Goal: Task Accomplishment & Management: Complete application form

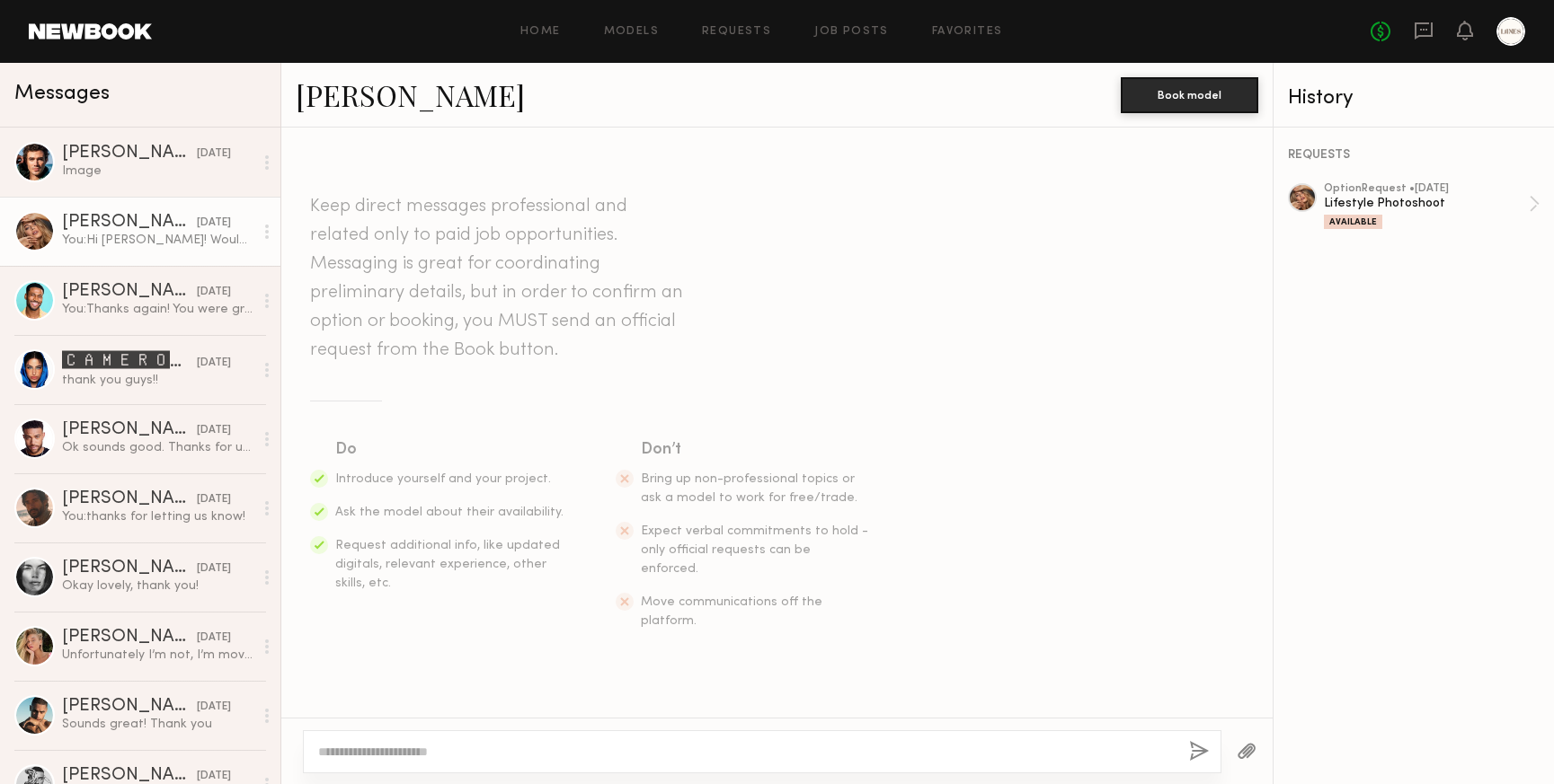
scroll to position [186, 0]
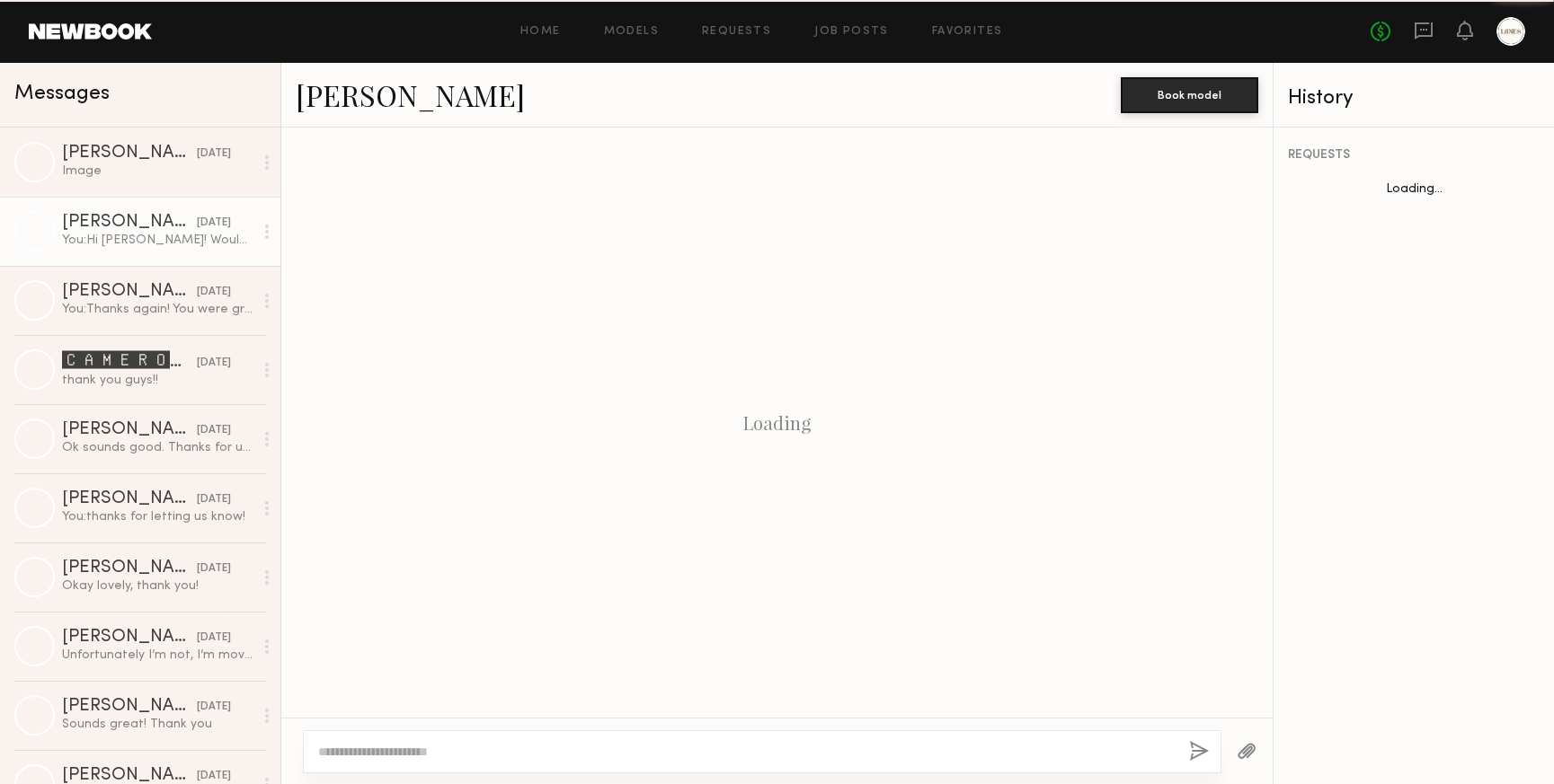
scroll to position [186, 0]
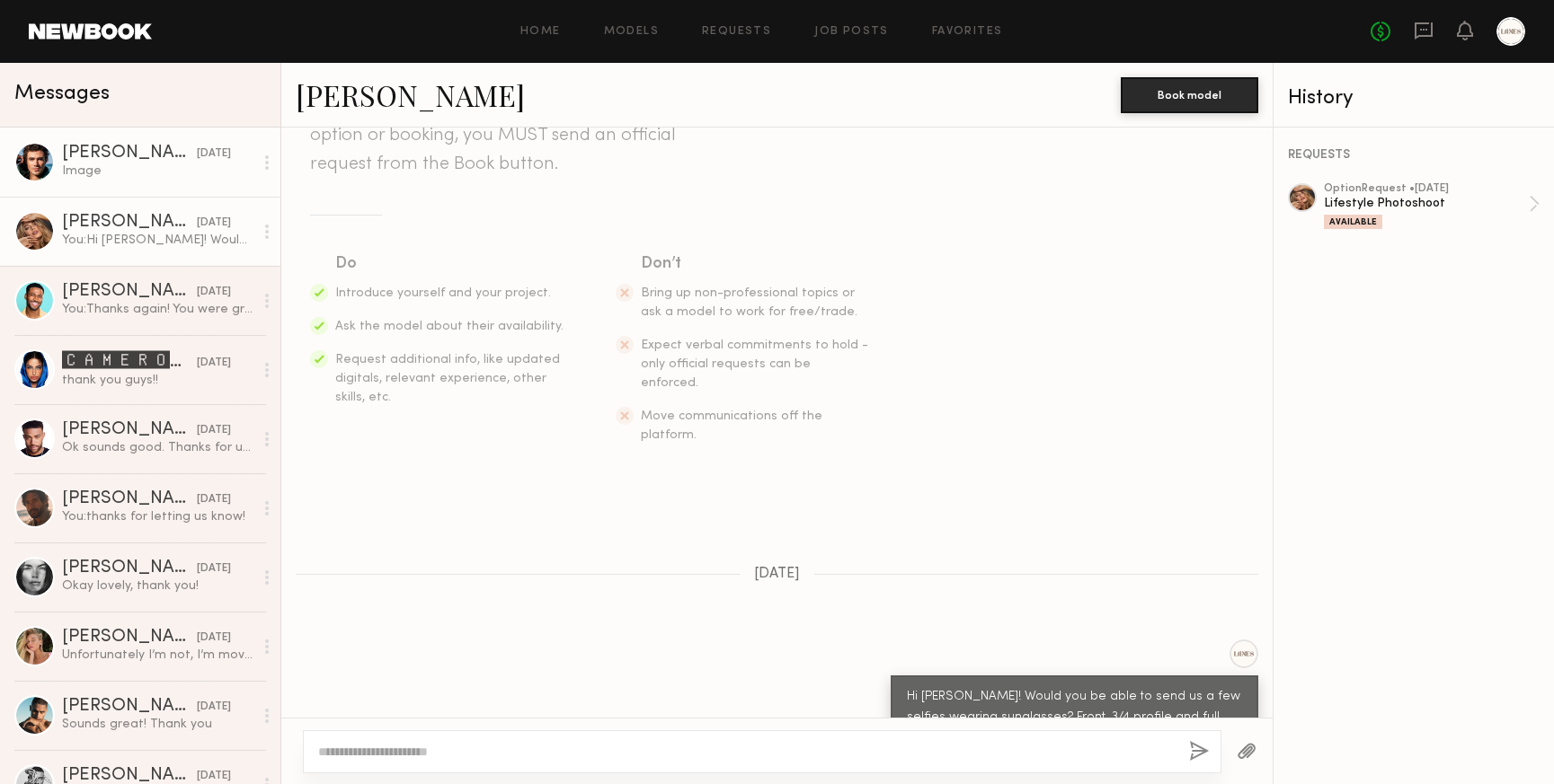
click at [124, 181] on link "[PERSON_NAME] [DATE] Image" at bounding box center [140, 161] width 280 height 69
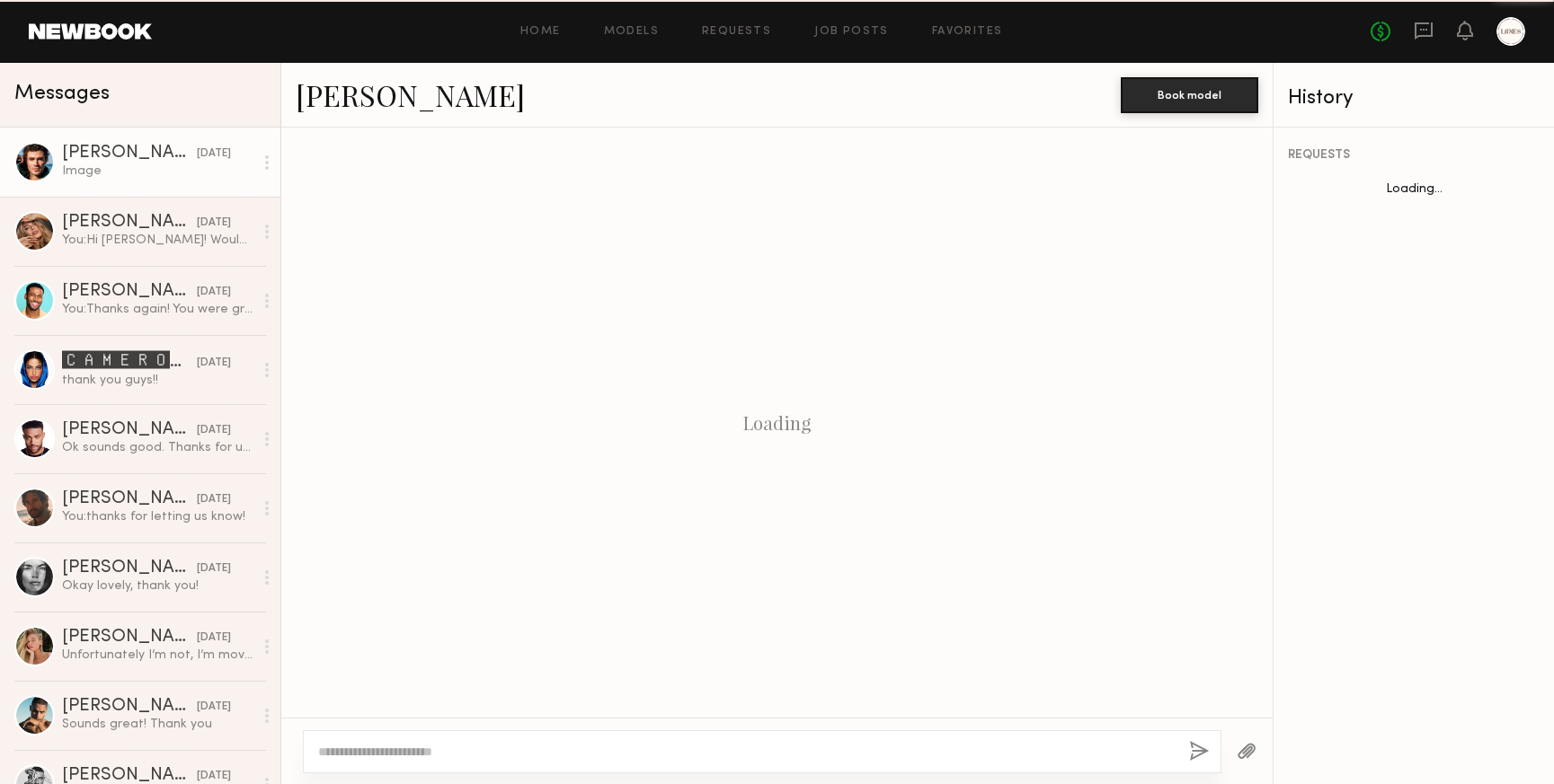
scroll to position [3158, 0]
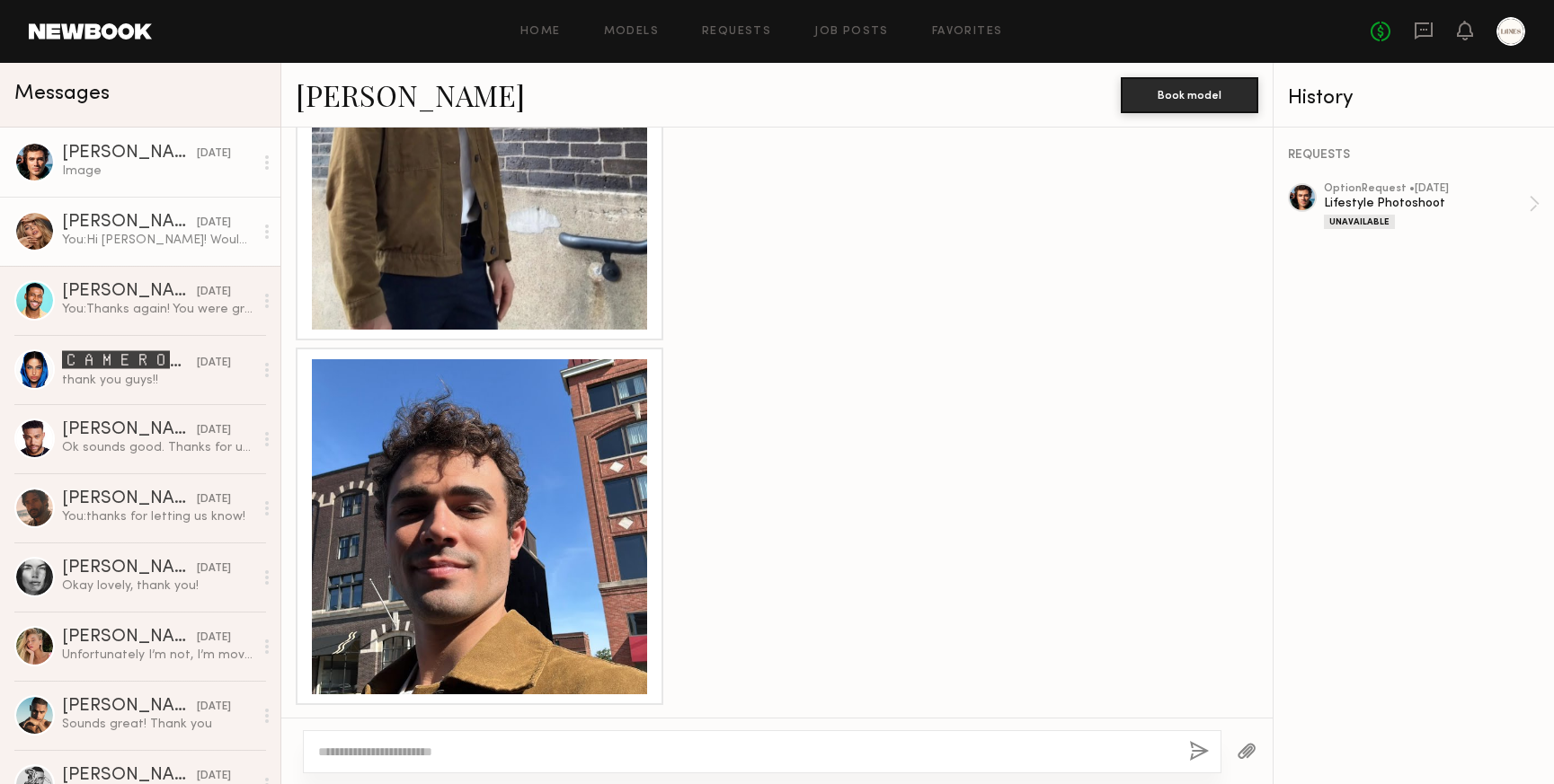
click at [109, 237] on div "You: Hi Anna! Would you be able to send us a few selfies wearing sunglasses? Fr…" at bounding box center [157, 240] width 191 height 17
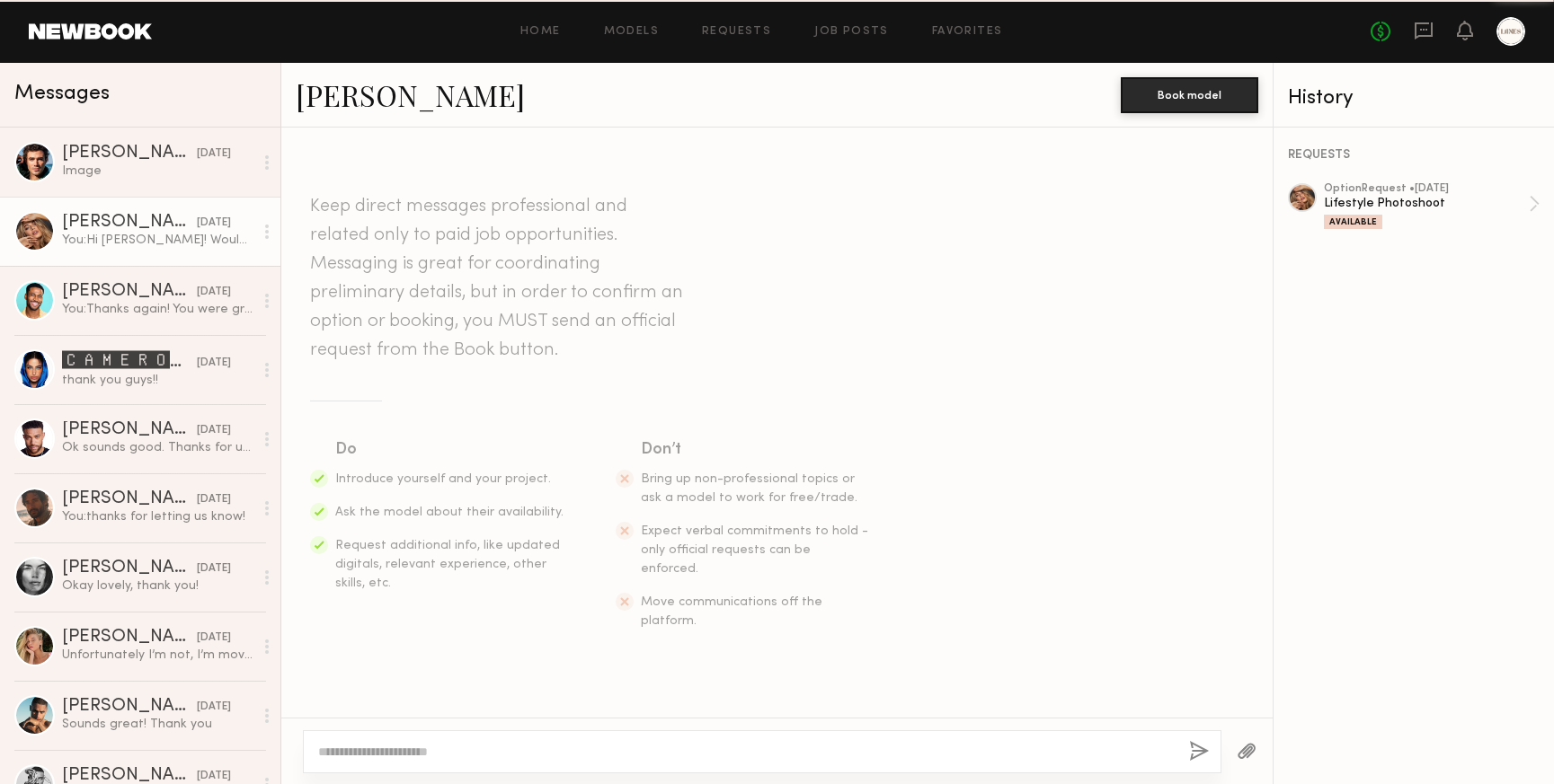
scroll to position [186, 0]
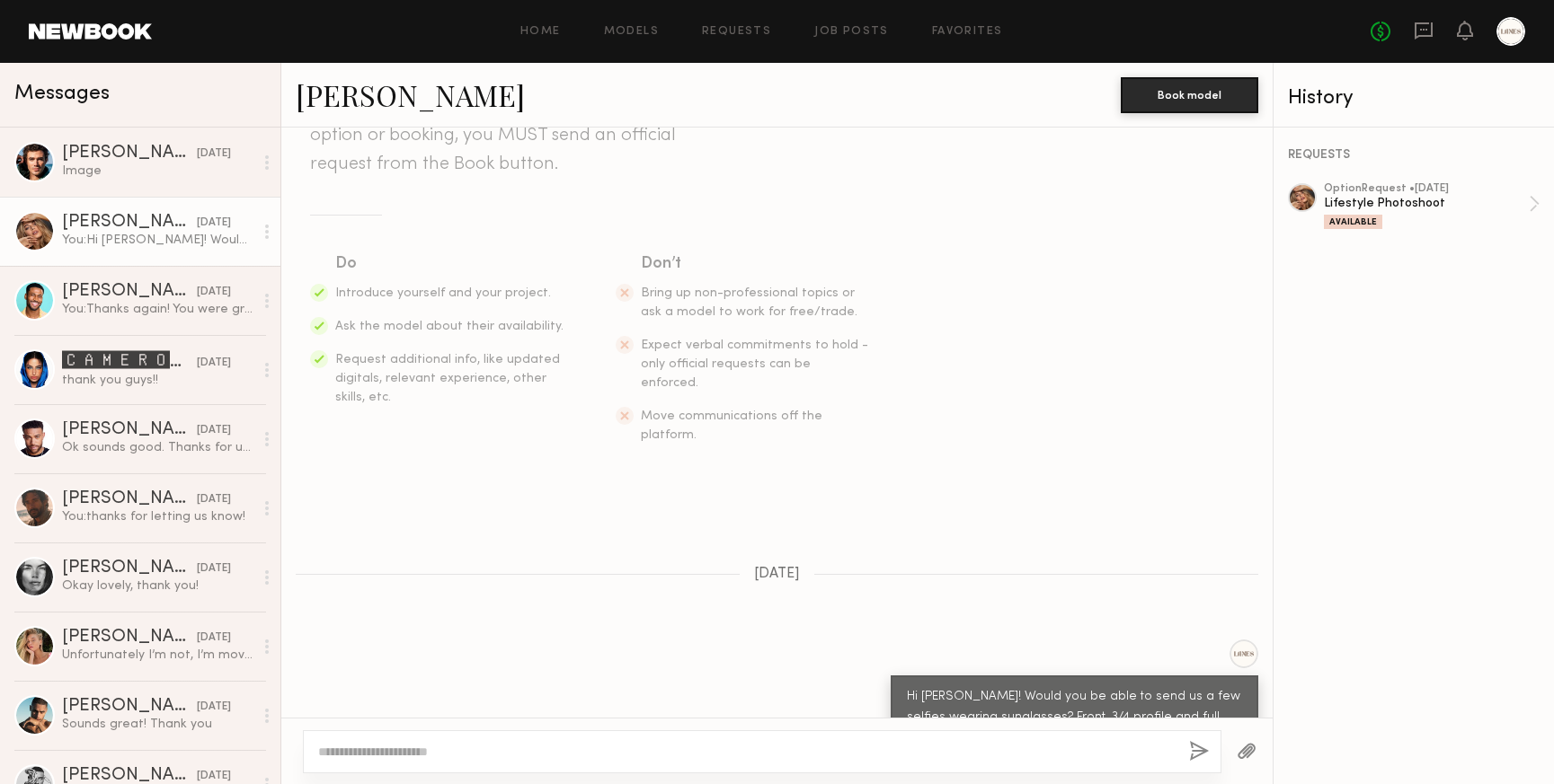
click at [591, 747] on textarea at bounding box center [746, 752] width 856 height 18
type textarea "**********"
click at [1197, 753] on button "button" at bounding box center [1199, 752] width 20 height 23
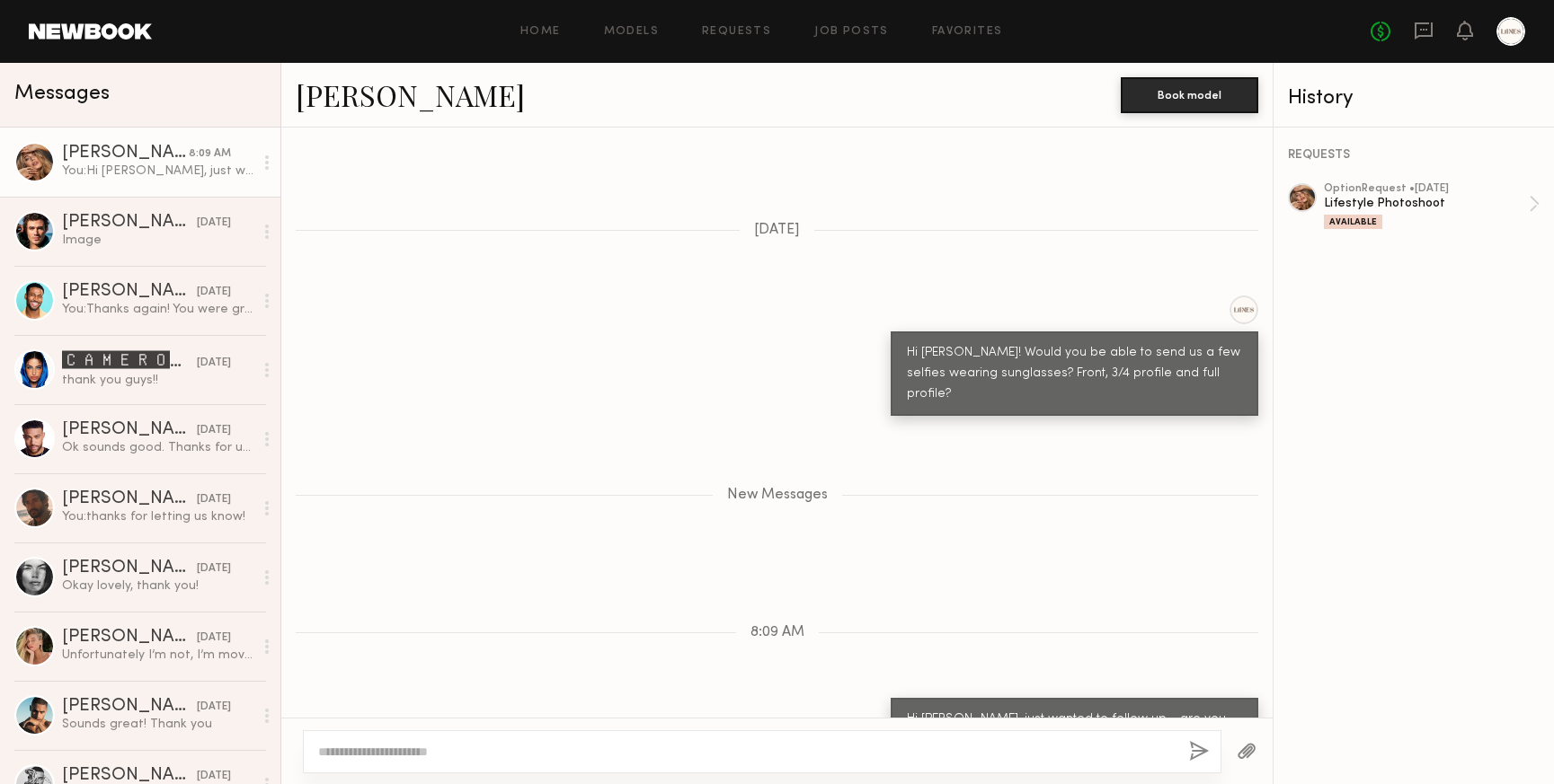
scroll to position [0, 0]
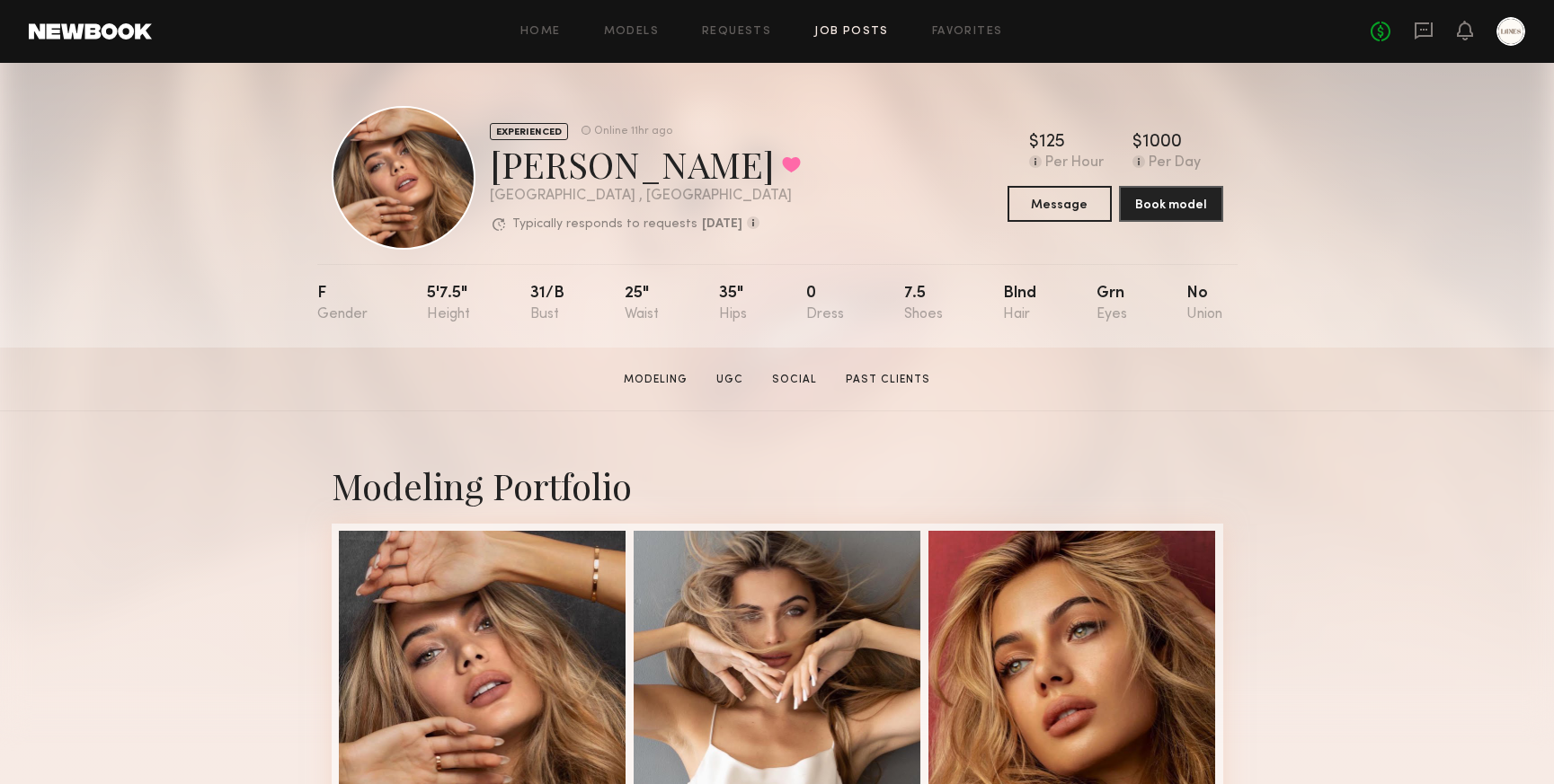
click at [858, 34] on link "Job Posts" at bounding box center [851, 32] width 75 height 12
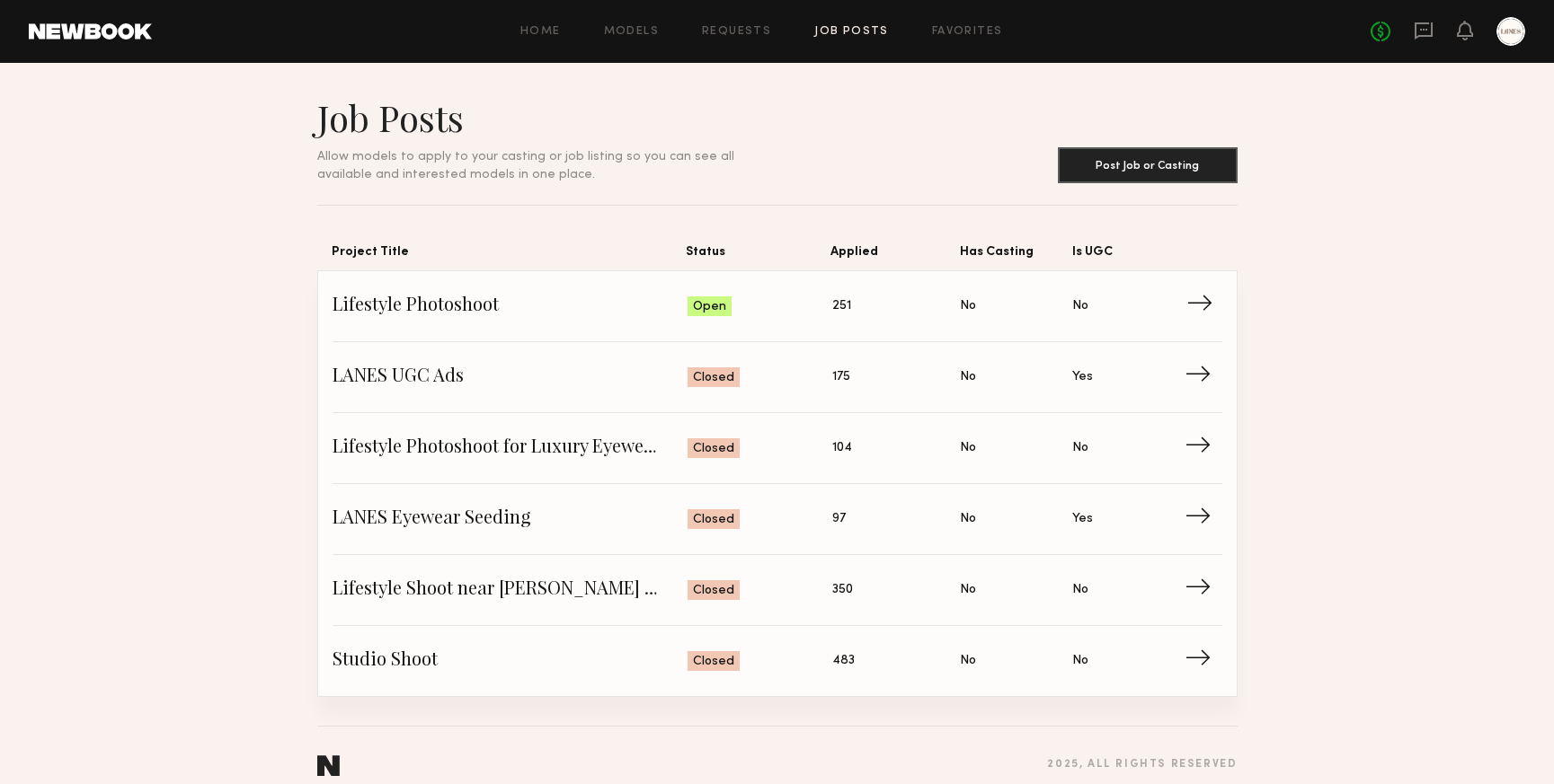
click at [581, 297] on span "Lifestyle Photoshoot" at bounding box center [510, 306] width 356 height 27
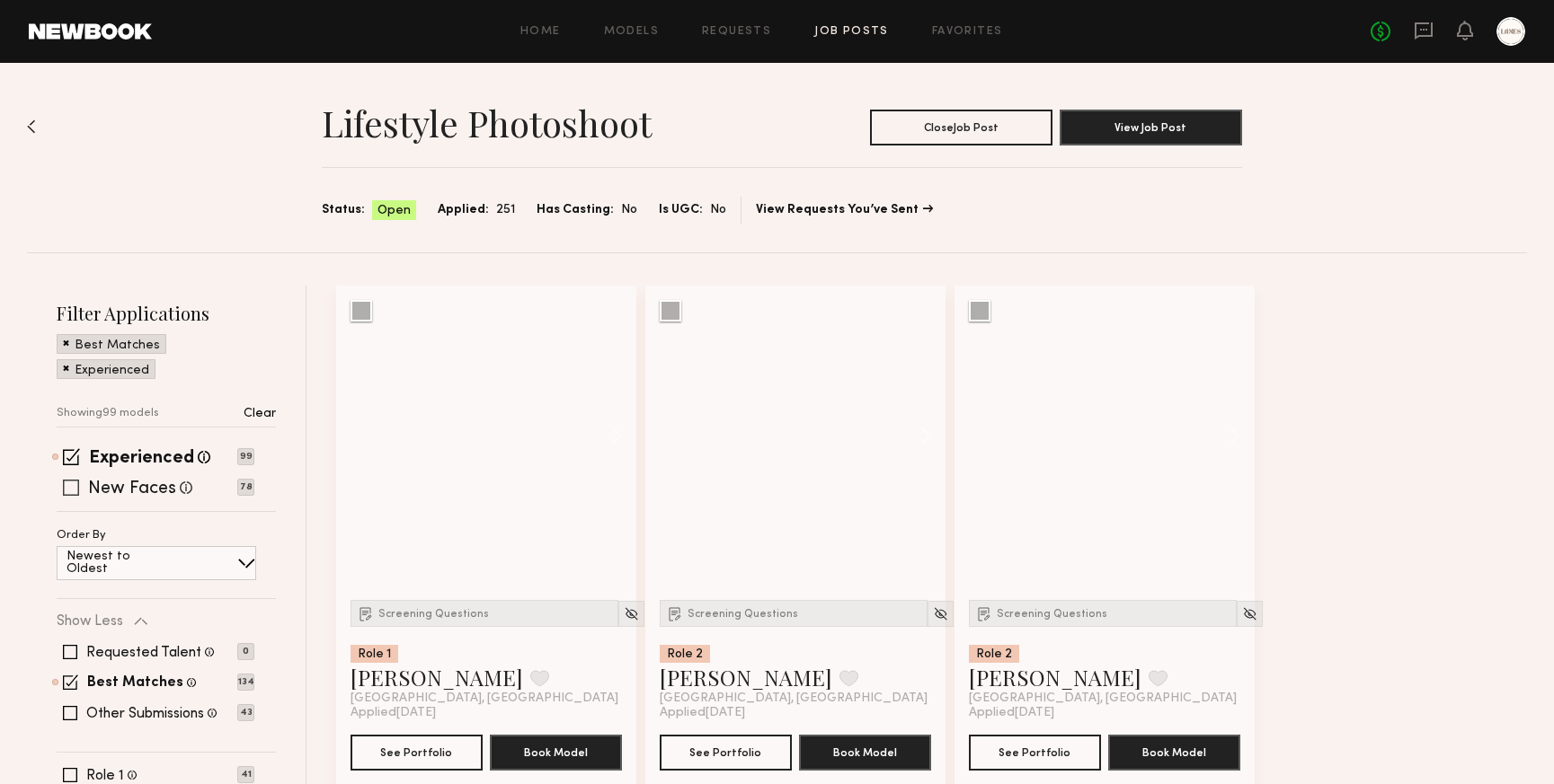
click at [71, 490] on span at bounding box center [71, 487] width 16 height 16
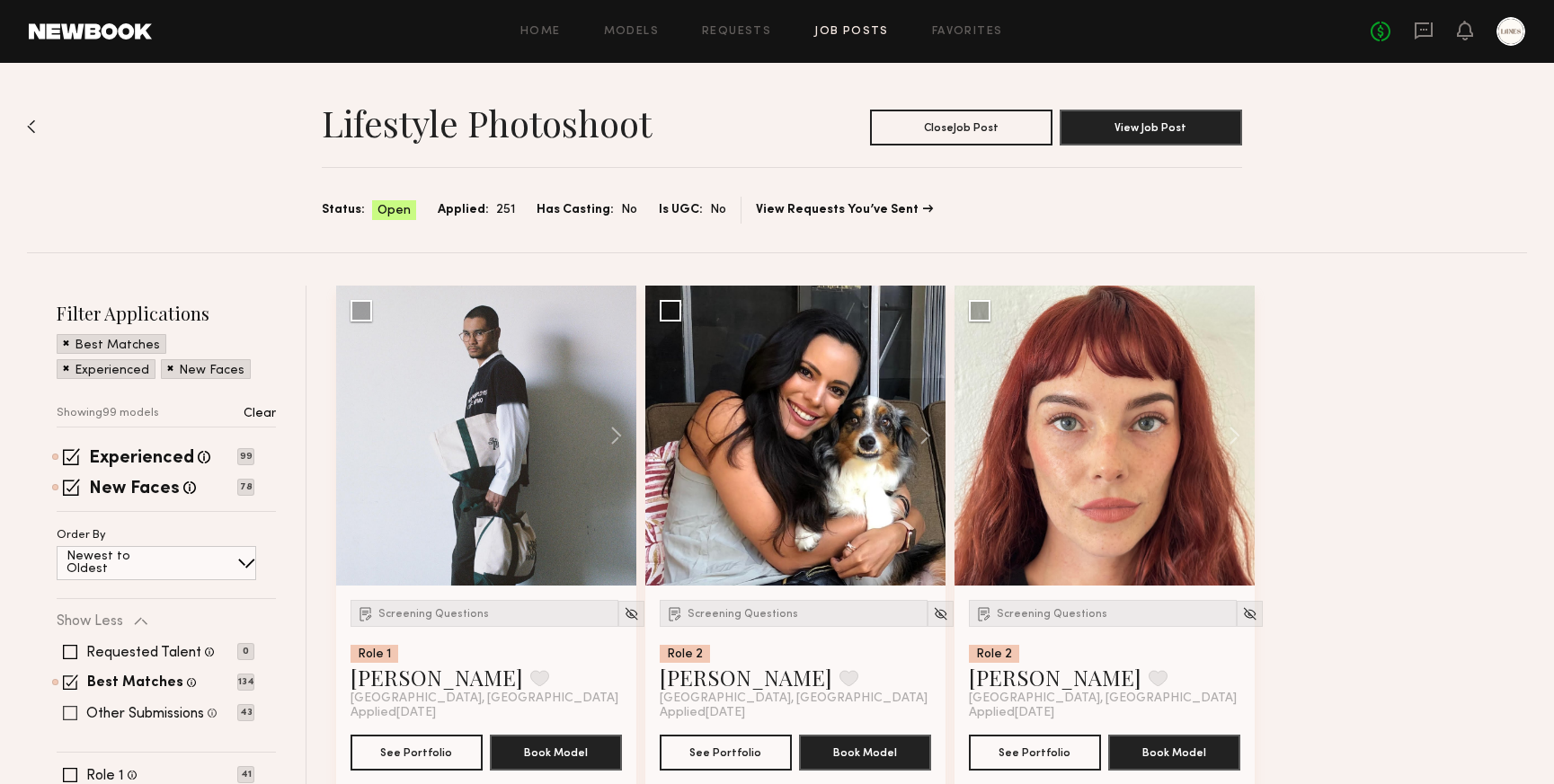
click at [69, 716] on span at bounding box center [70, 713] width 14 height 14
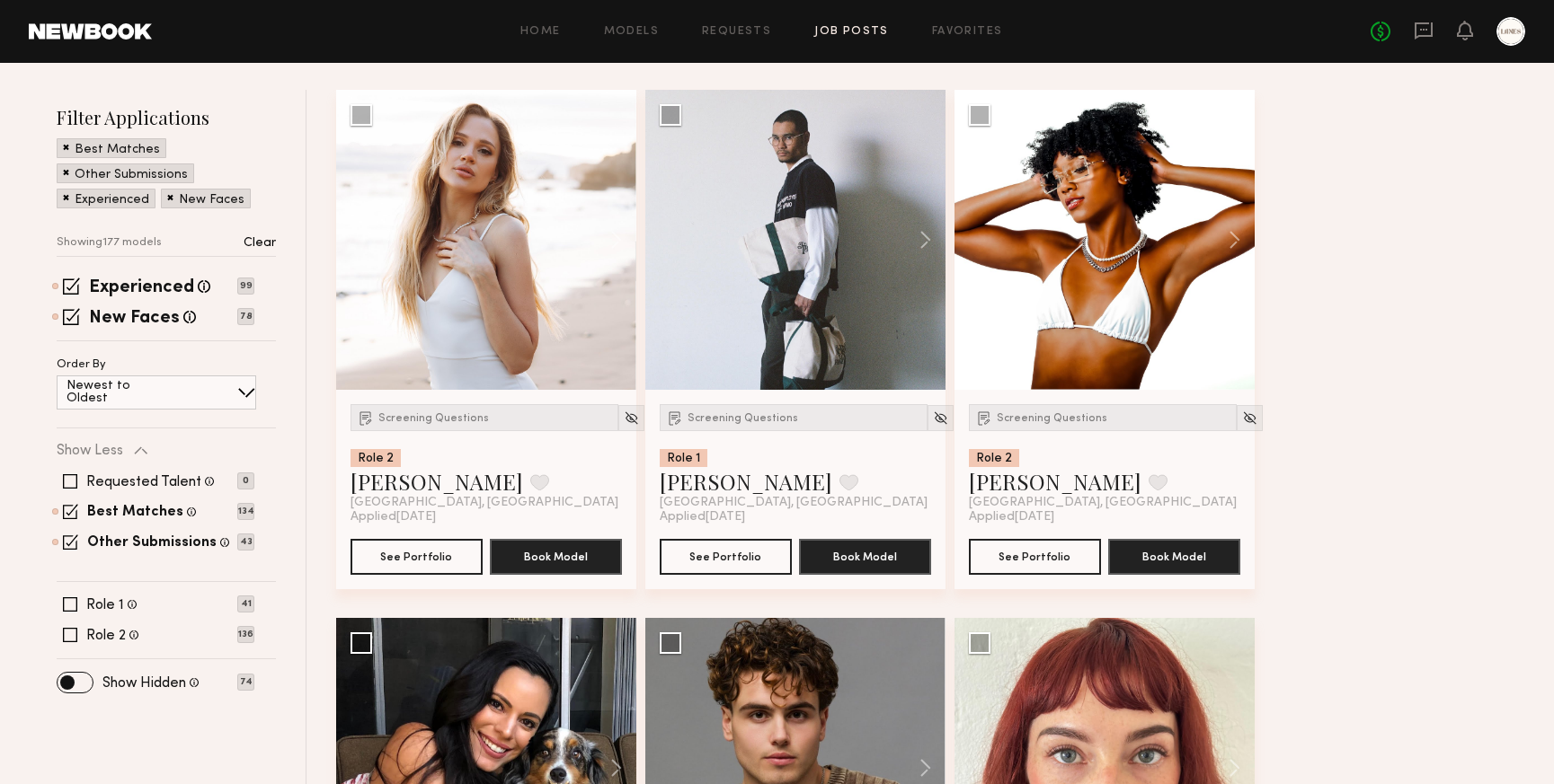
scroll to position [180, 0]
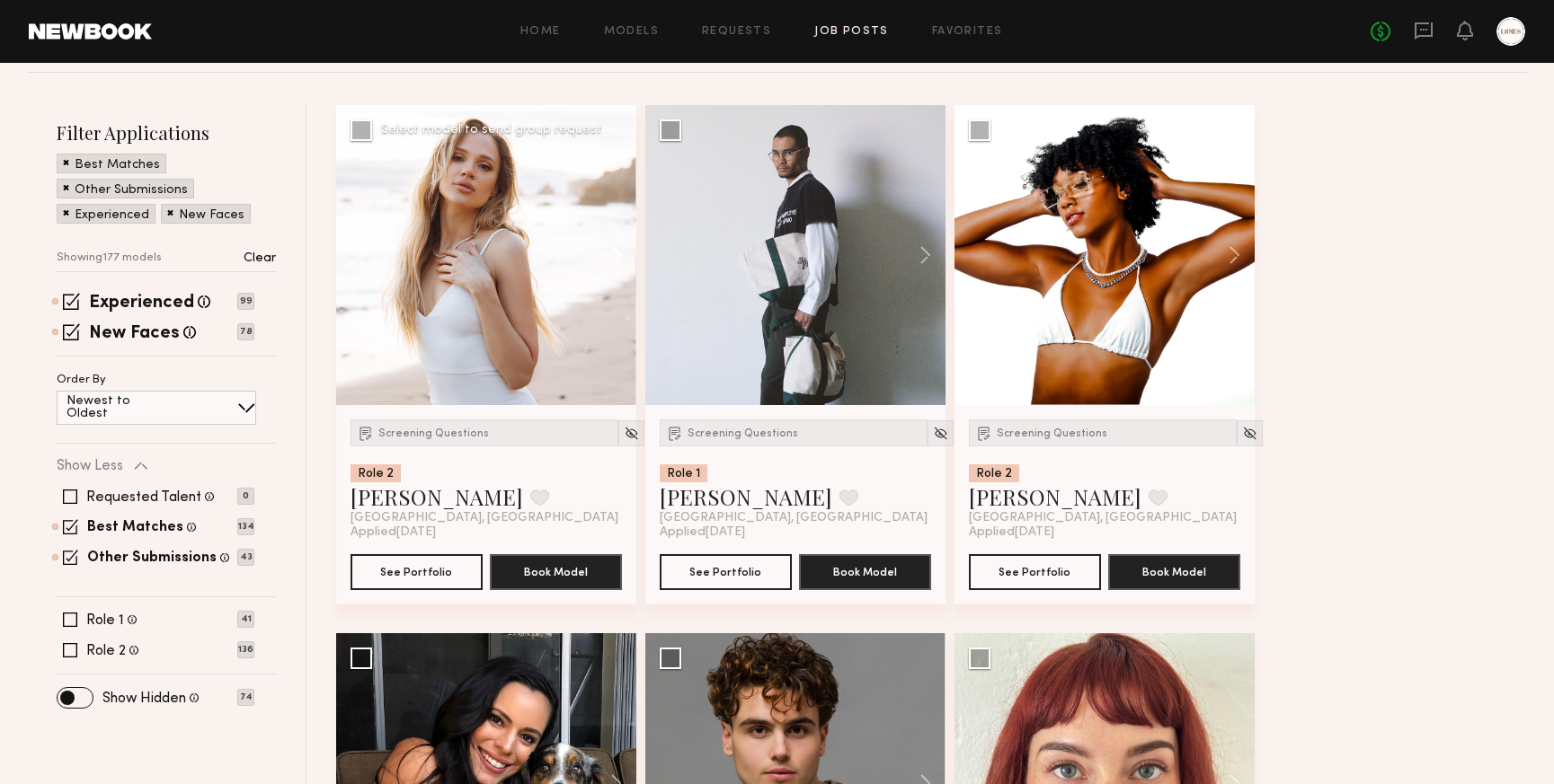
click at [618, 256] on button at bounding box center [608, 254] width 58 height 300
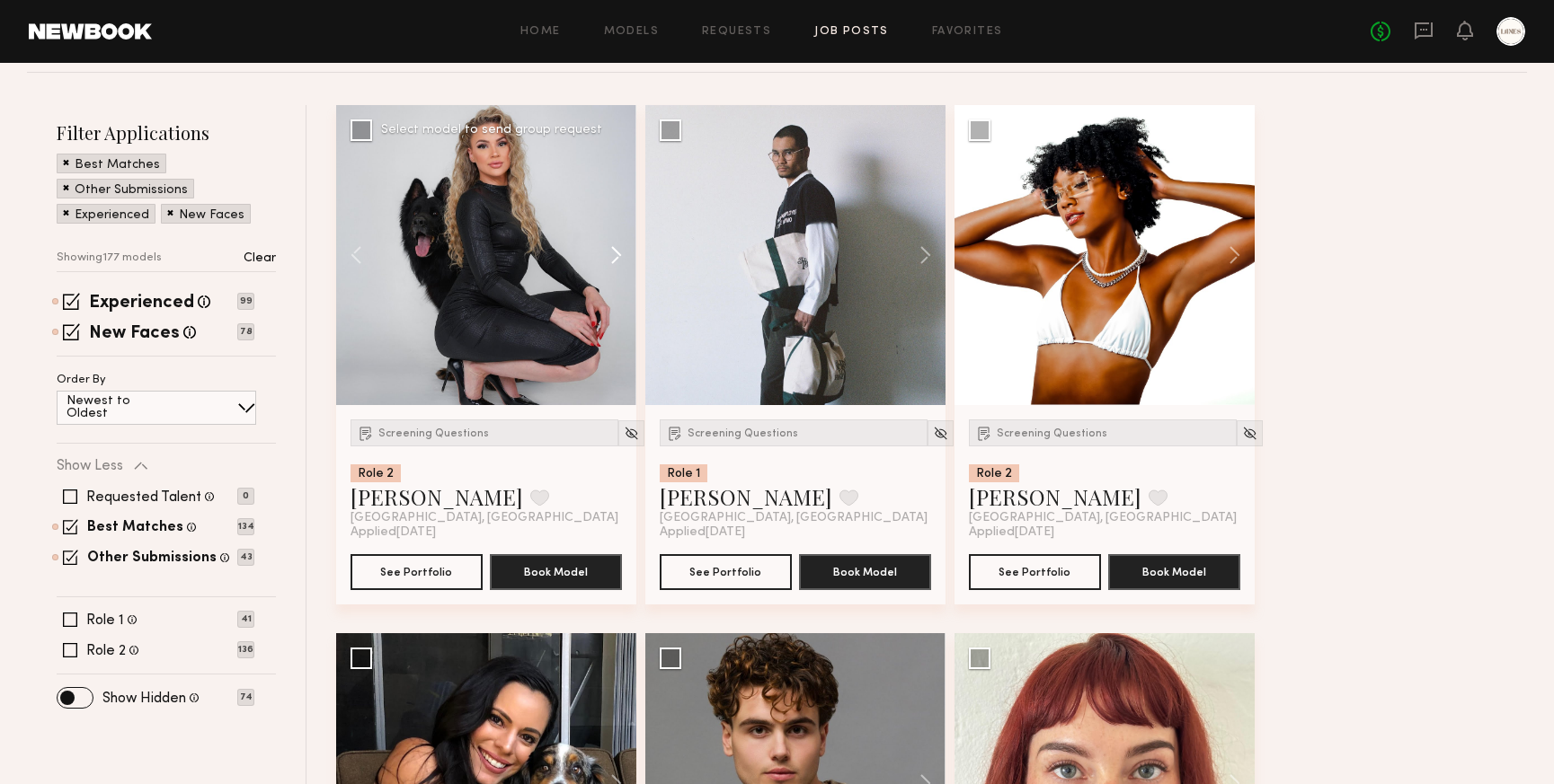
click at [618, 256] on button at bounding box center [608, 254] width 58 height 300
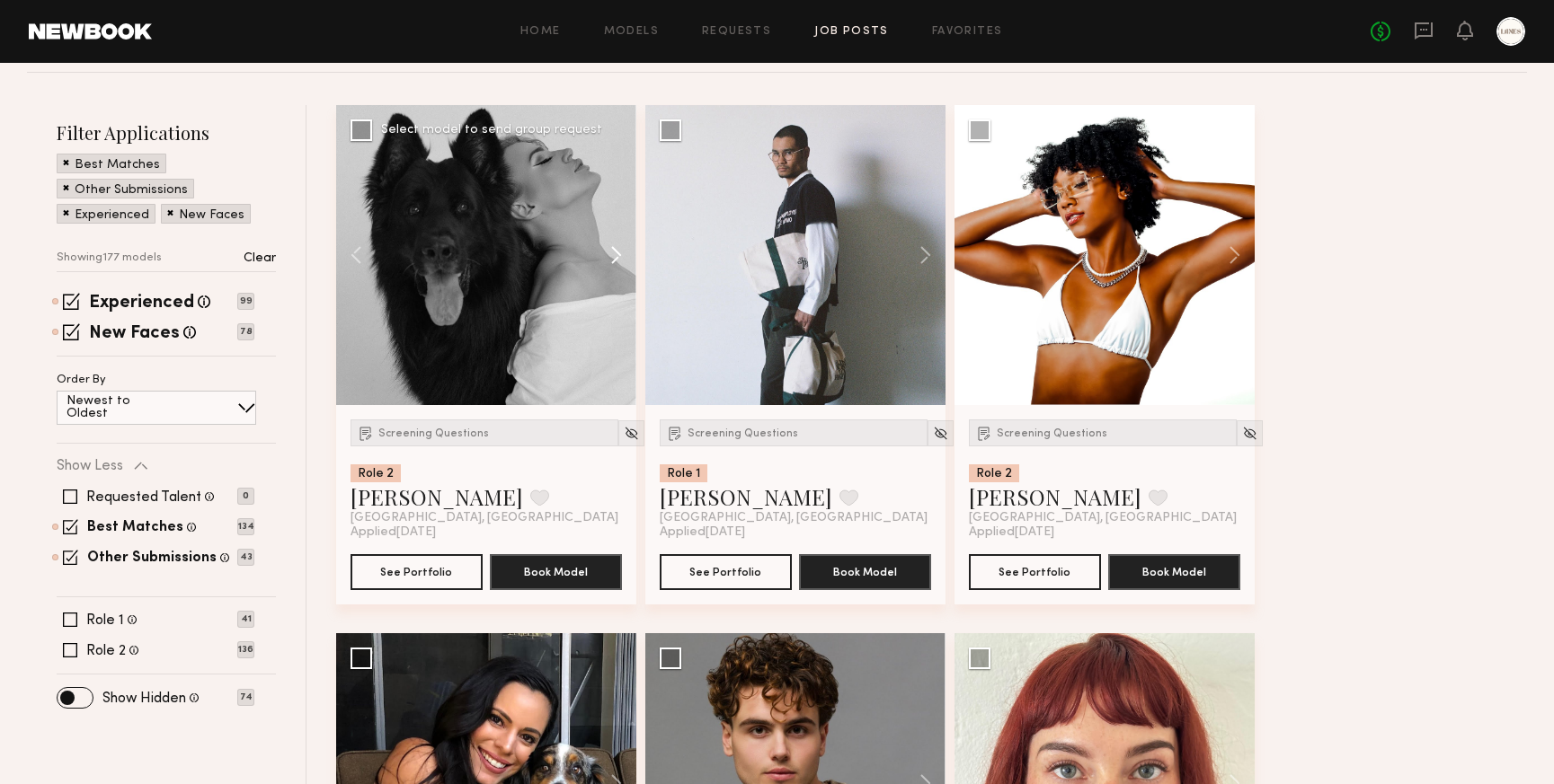
click at [618, 256] on button at bounding box center [608, 254] width 58 height 300
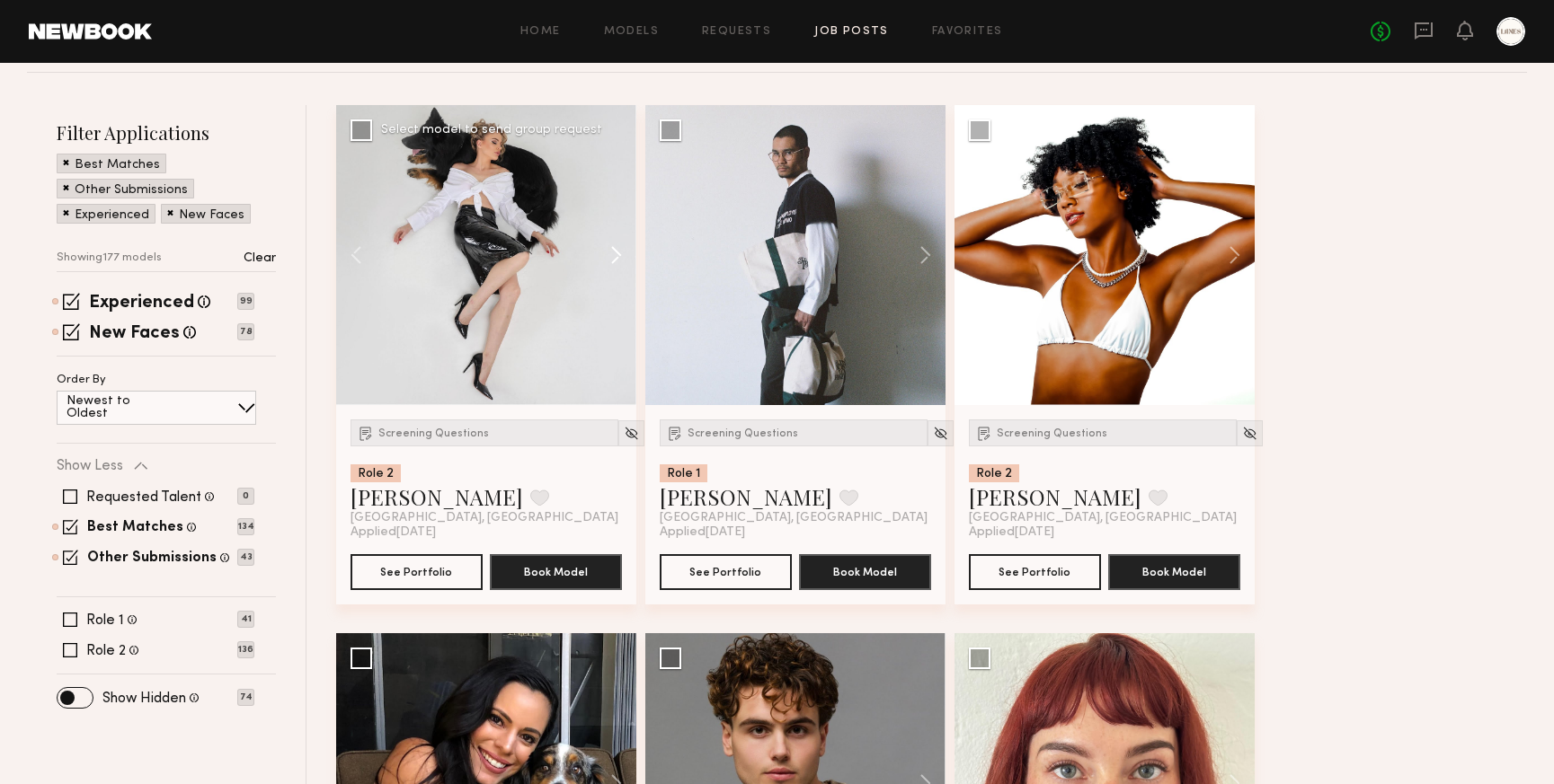
click at [618, 256] on button at bounding box center [608, 254] width 58 height 300
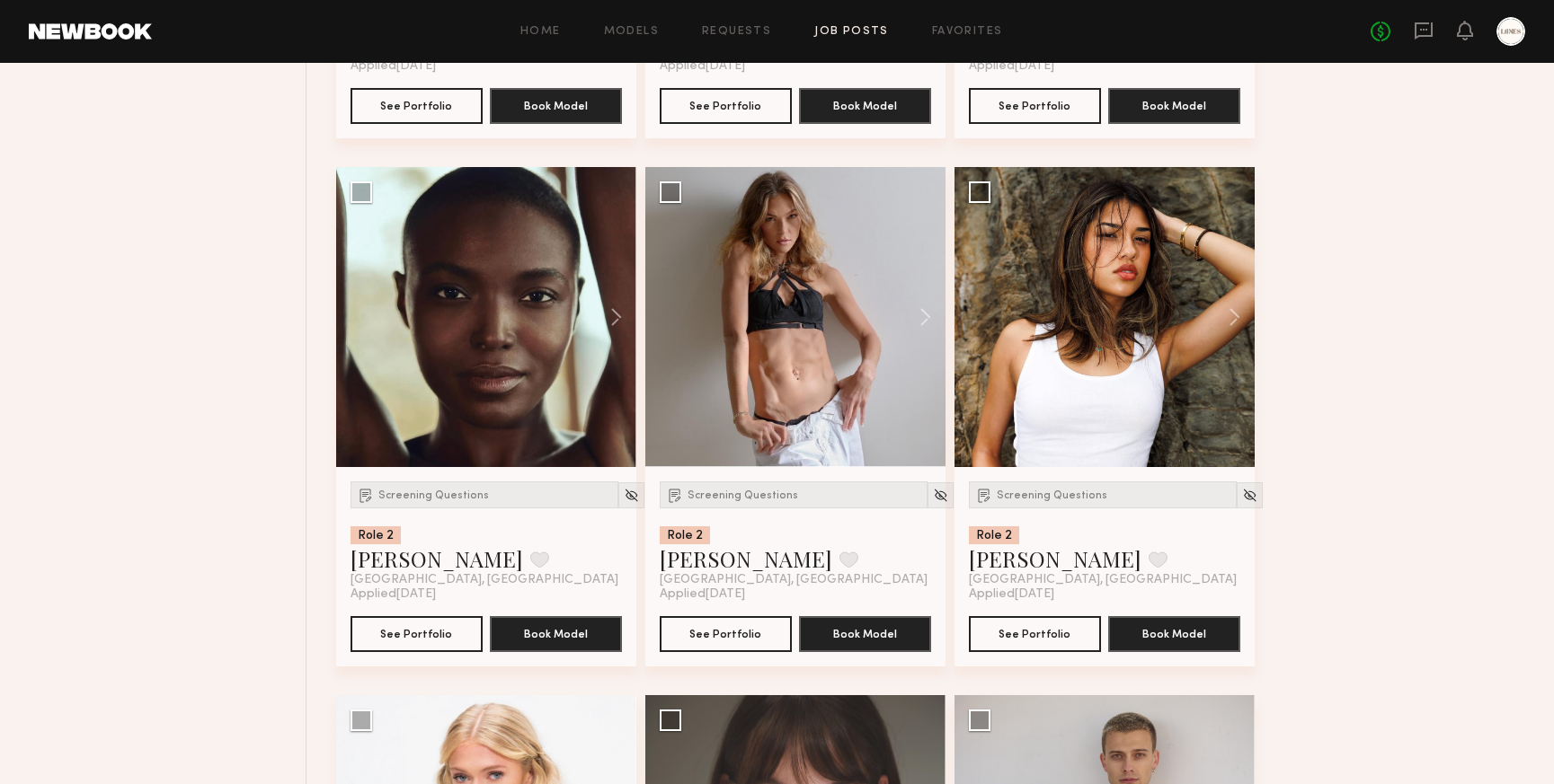
scroll to position [1711, 0]
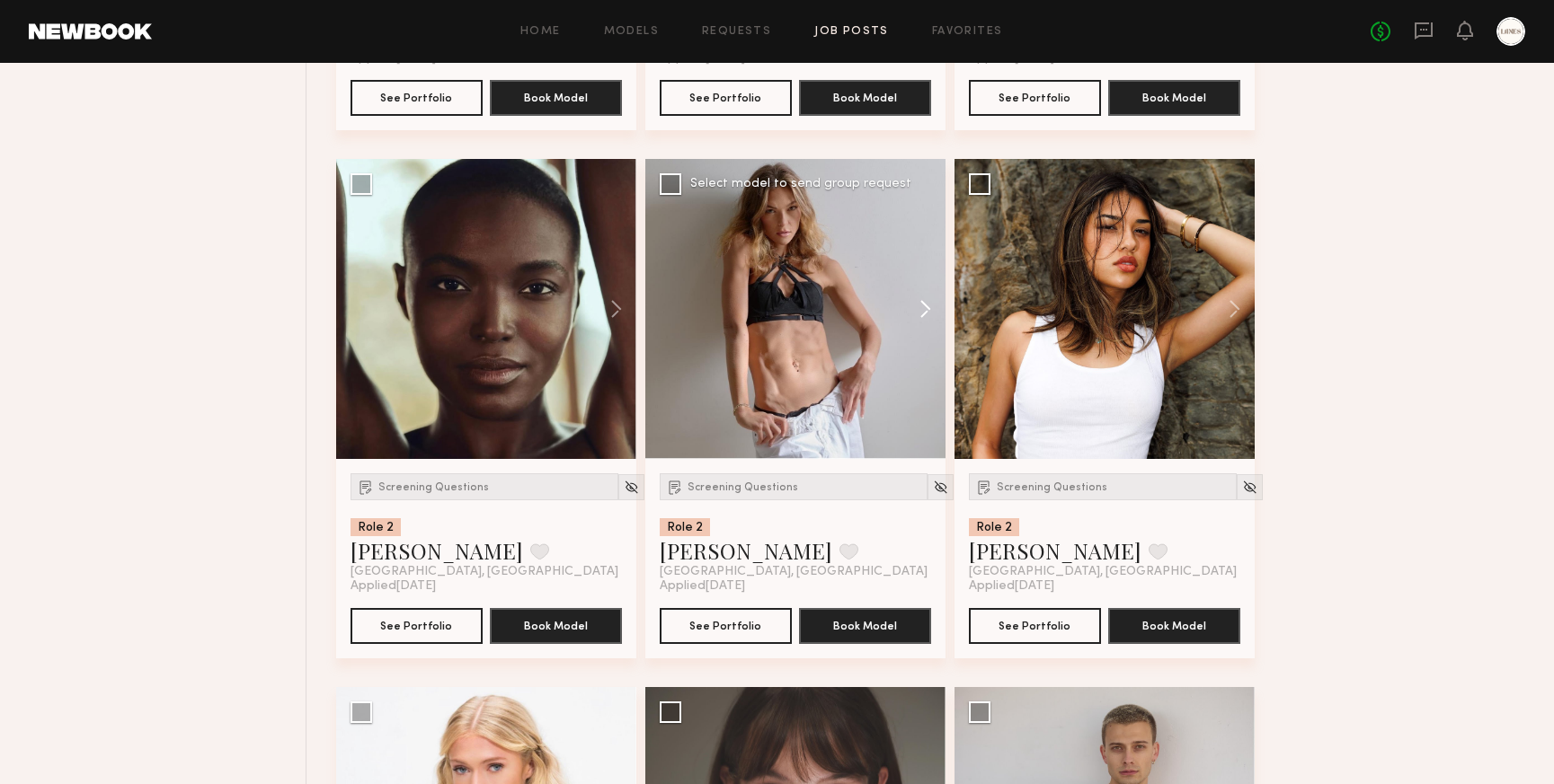
click at [933, 301] on button at bounding box center [917, 309] width 58 height 300
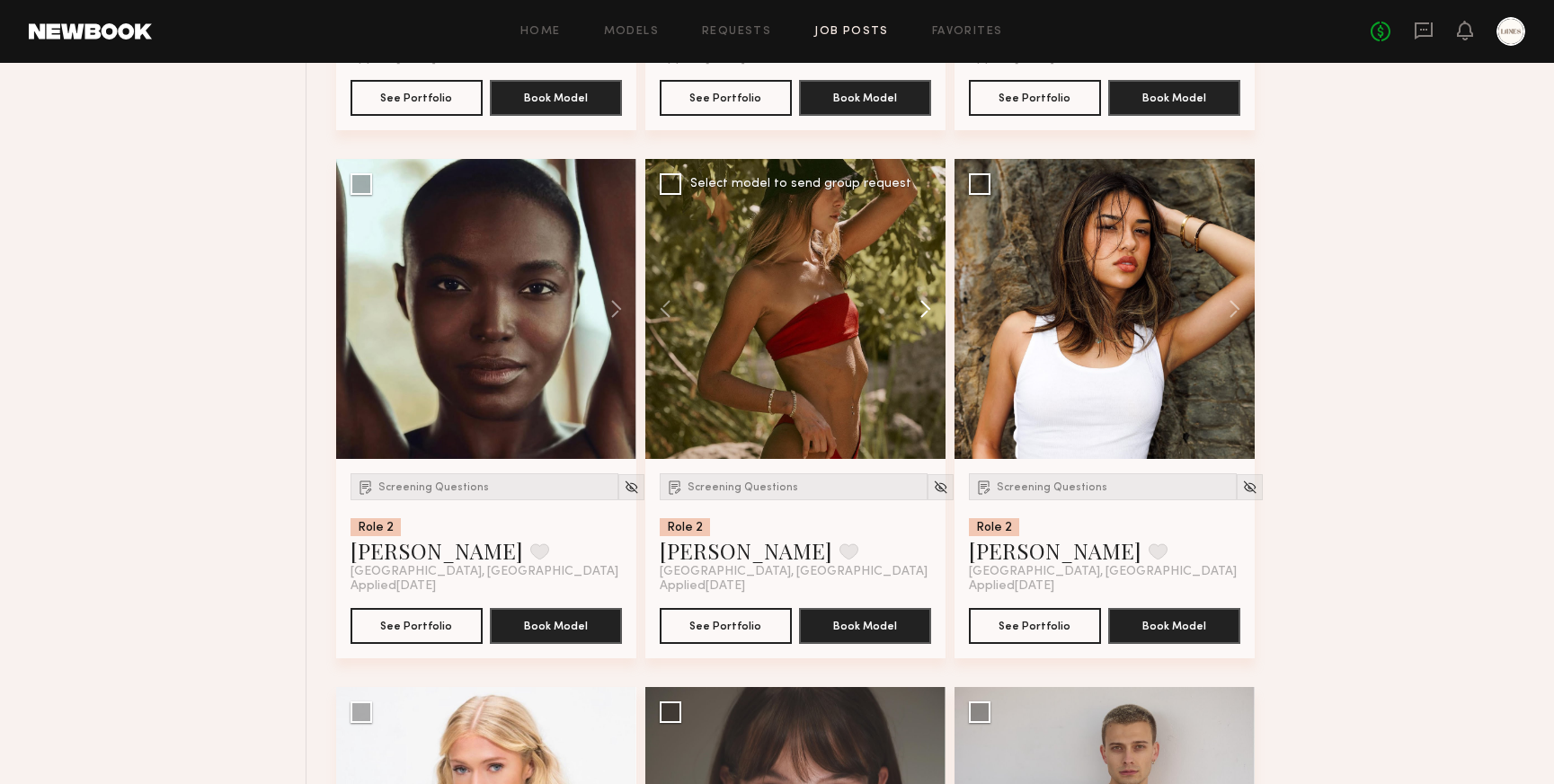
click at [933, 301] on button at bounding box center [917, 309] width 58 height 300
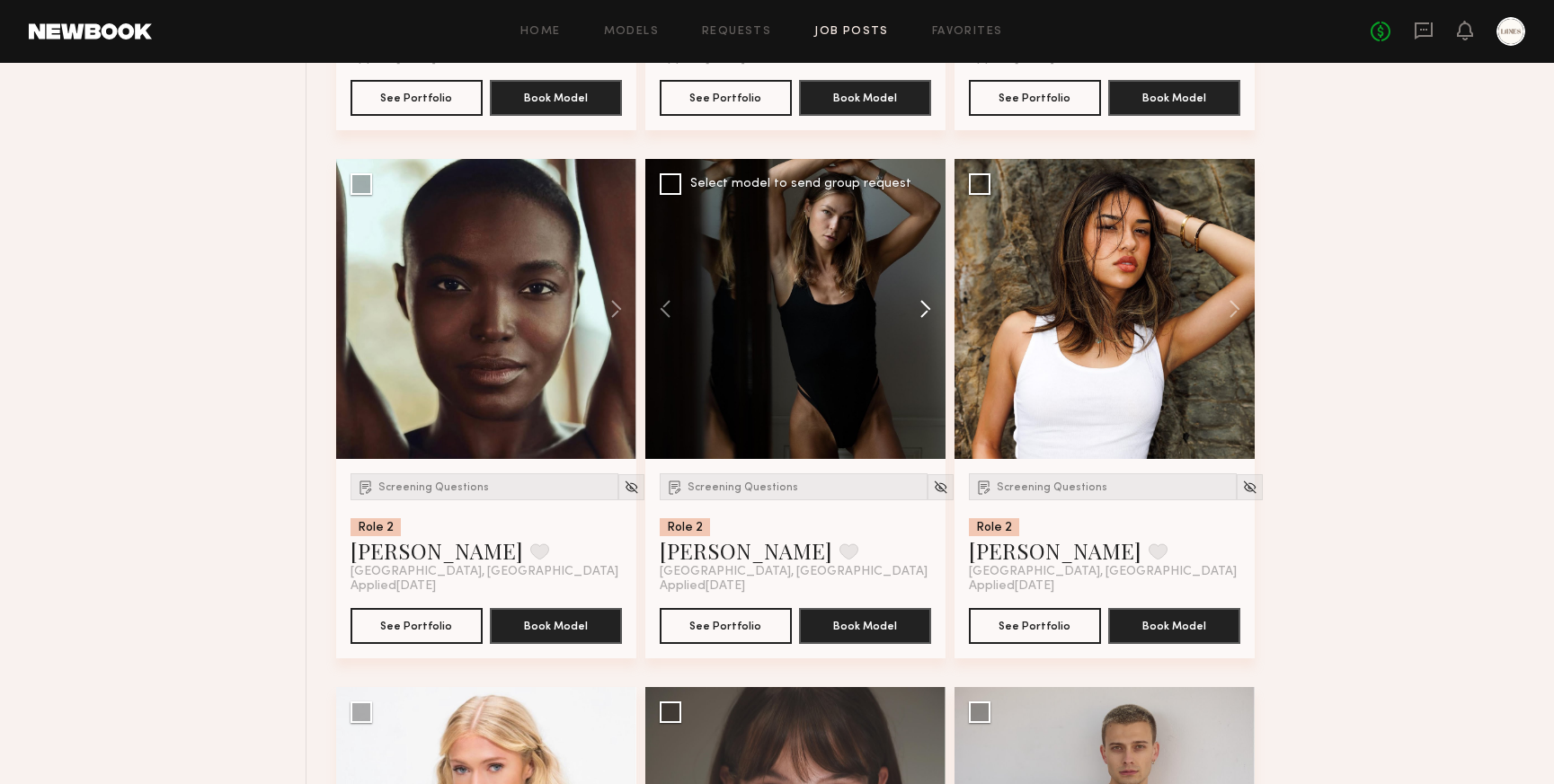
click at [933, 301] on button at bounding box center [917, 309] width 58 height 300
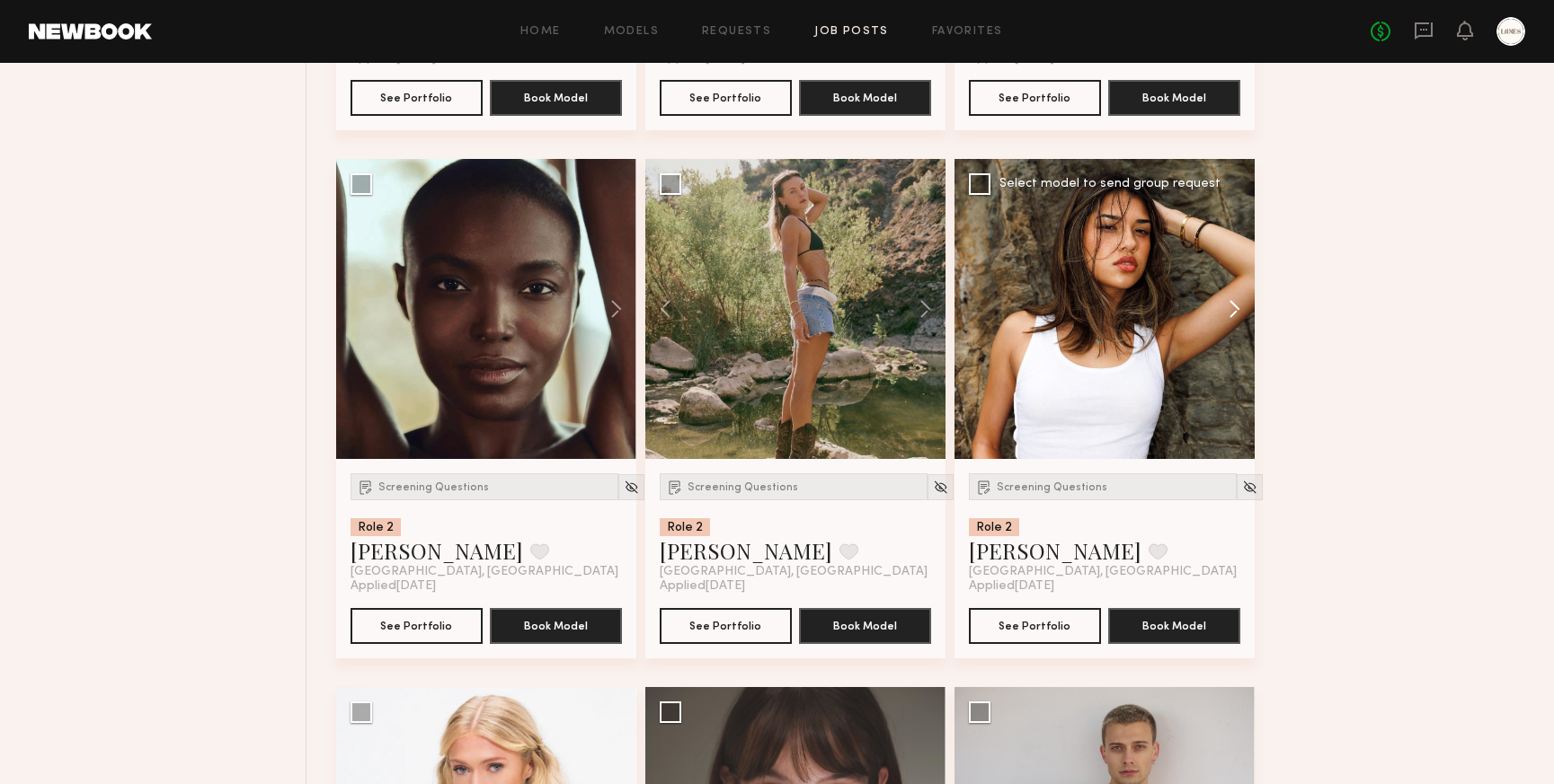
click at [1238, 304] on button at bounding box center [1226, 309] width 58 height 300
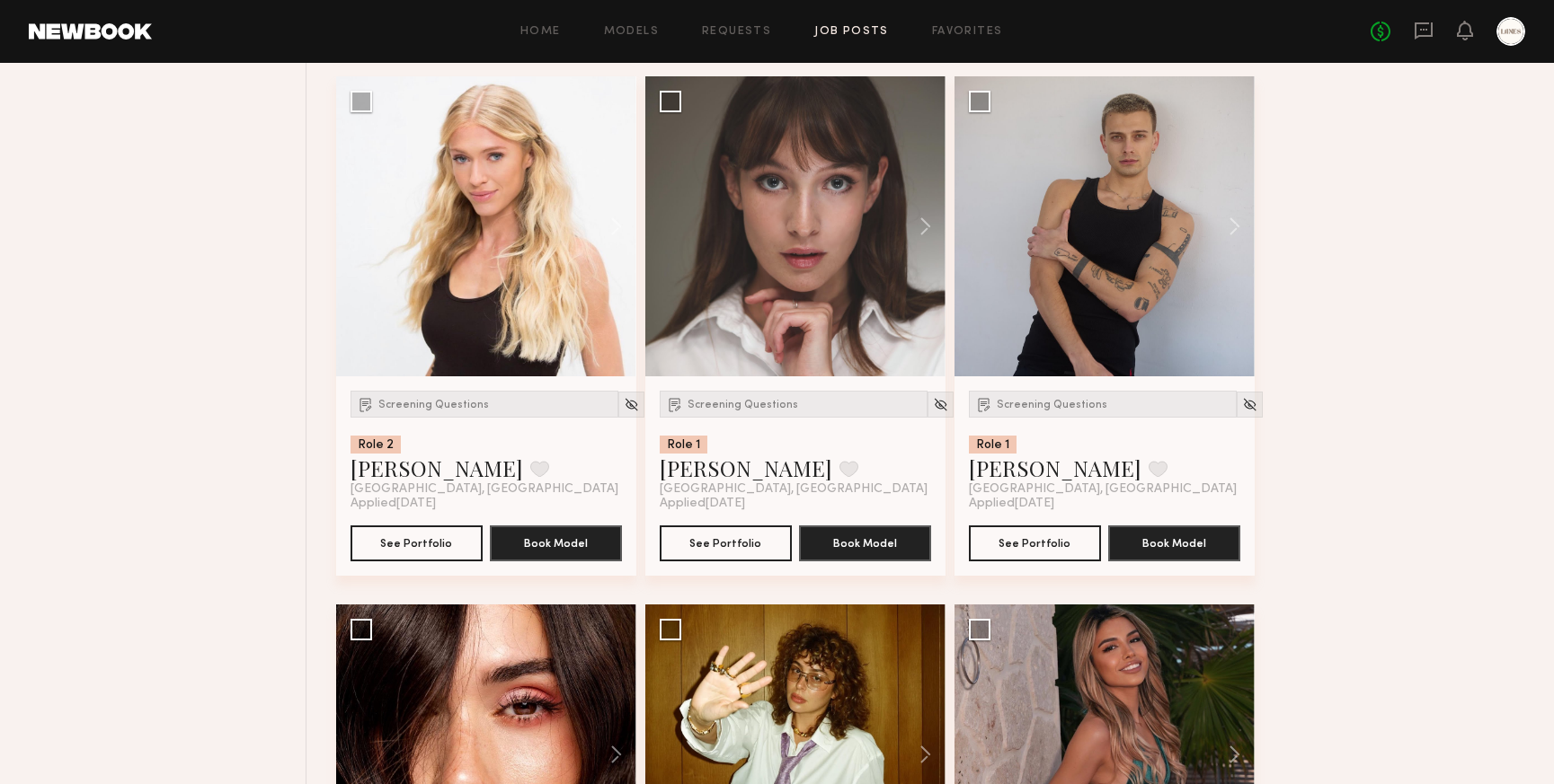
scroll to position [2334, 0]
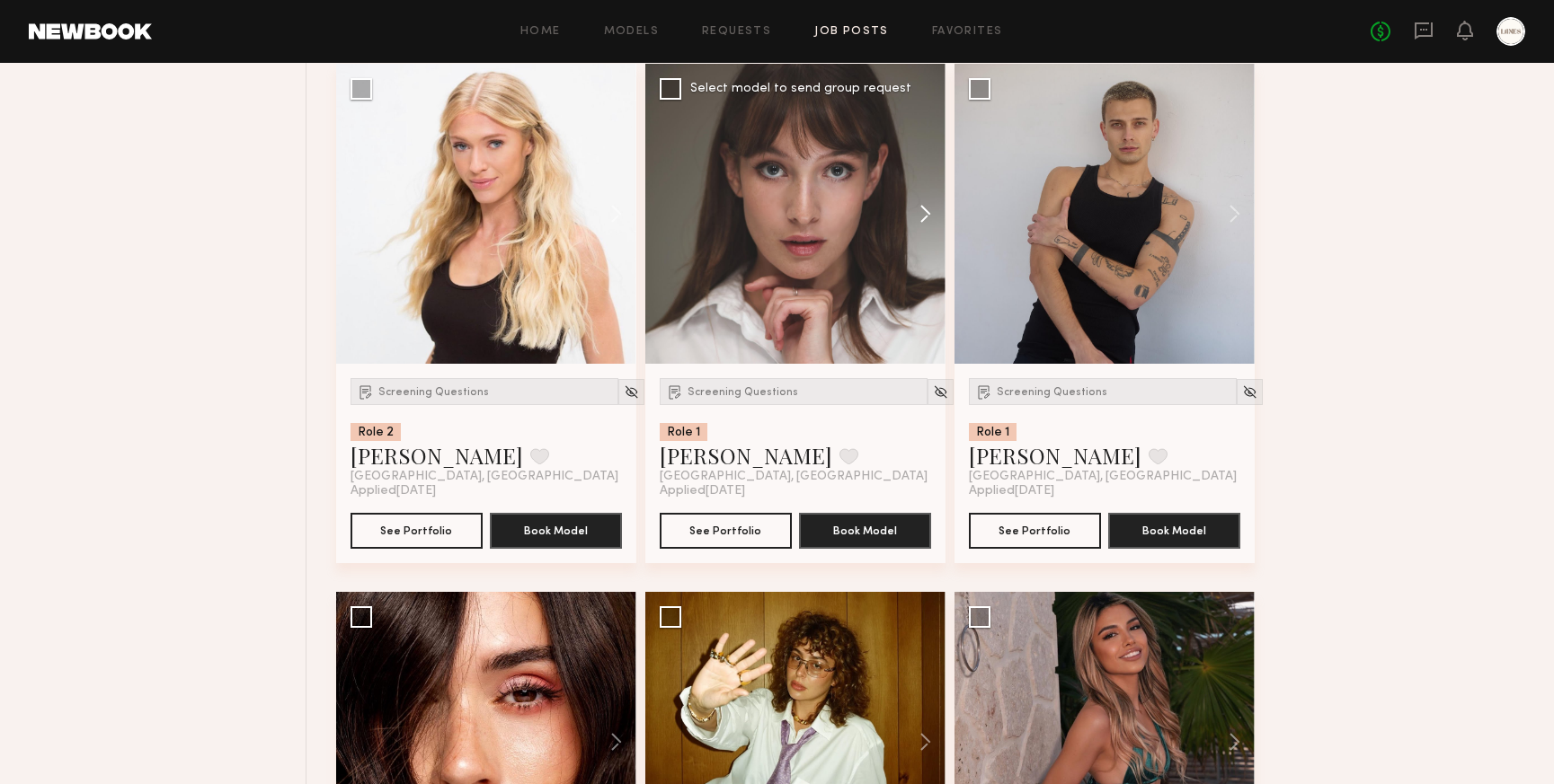
click at [922, 210] on button at bounding box center [917, 213] width 58 height 300
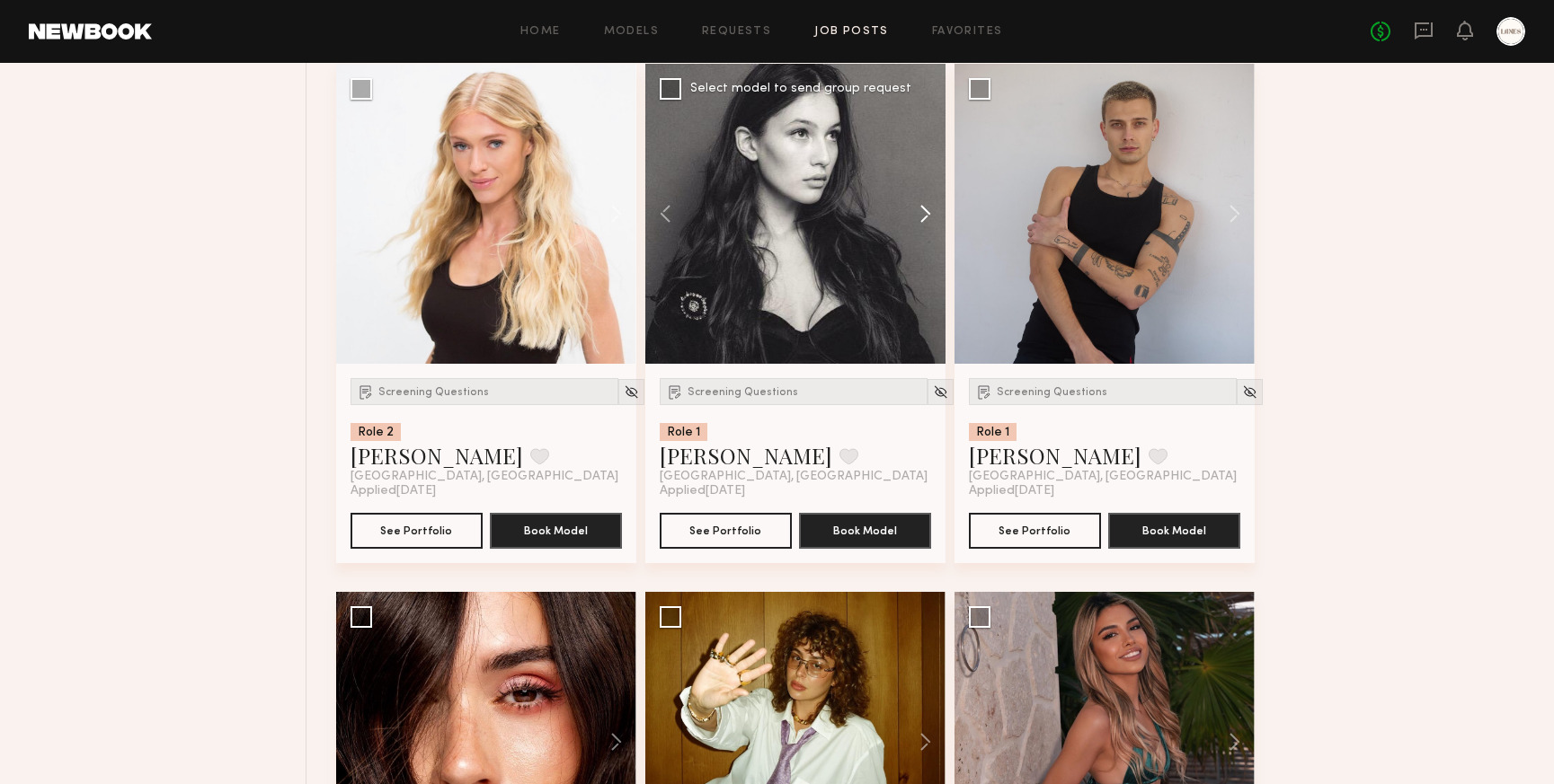
click at [922, 210] on button at bounding box center [917, 213] width 58 height 300
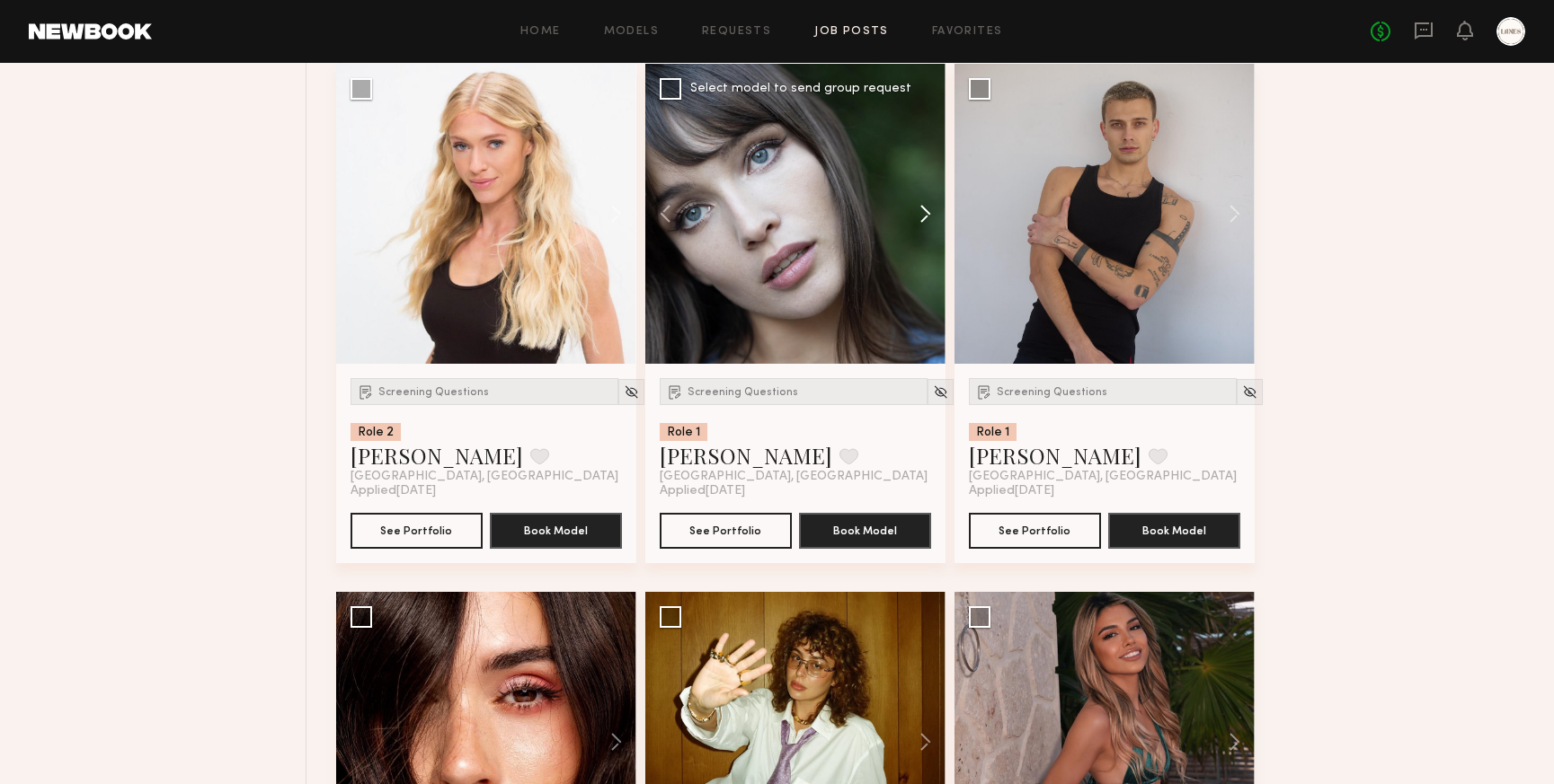
click at [922, 210] on button at bounding box center [917, 213] width 58 height 300
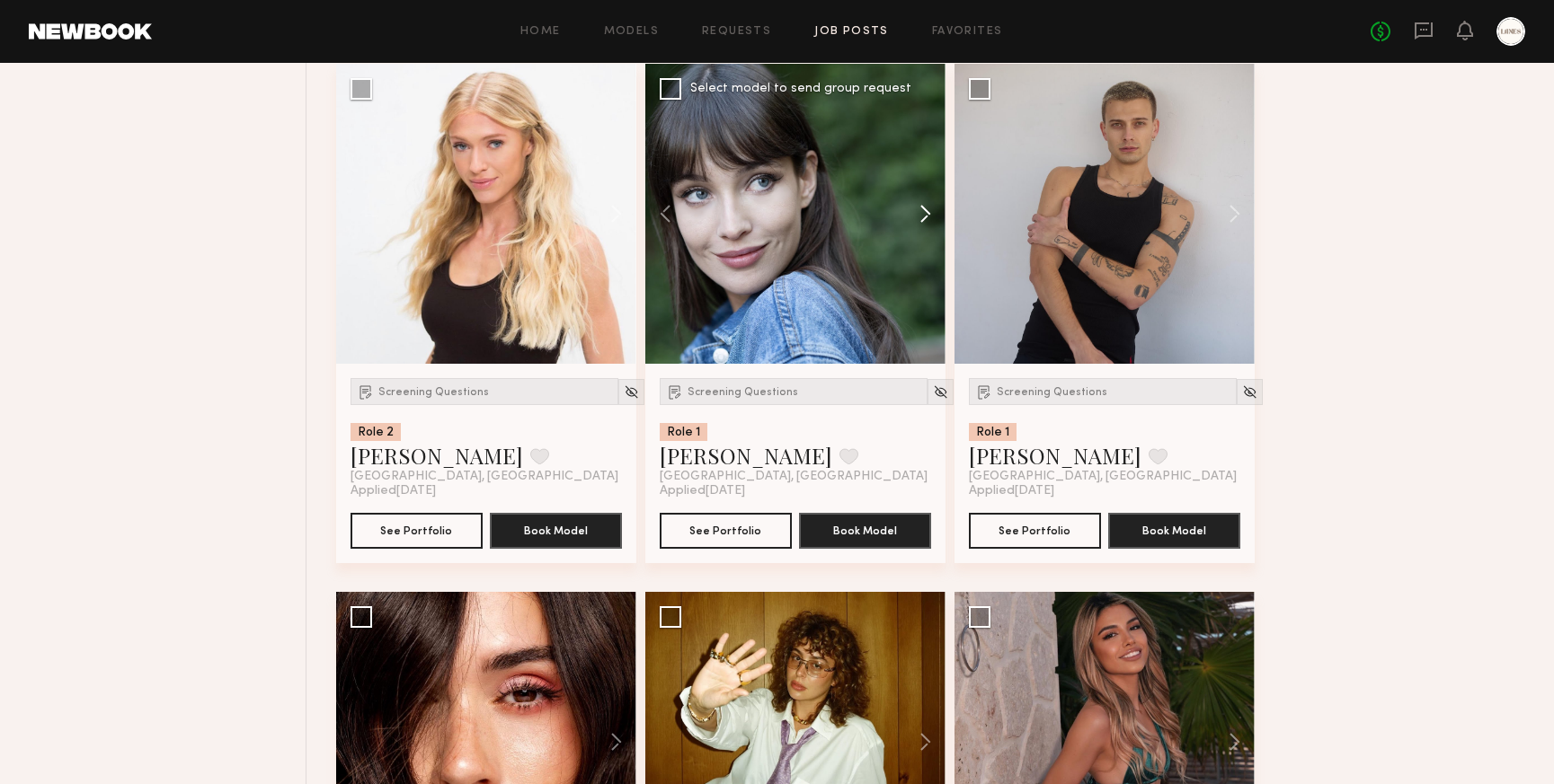
click at [922, 210] on button at bounding box center [917, 213] width 58 height 300
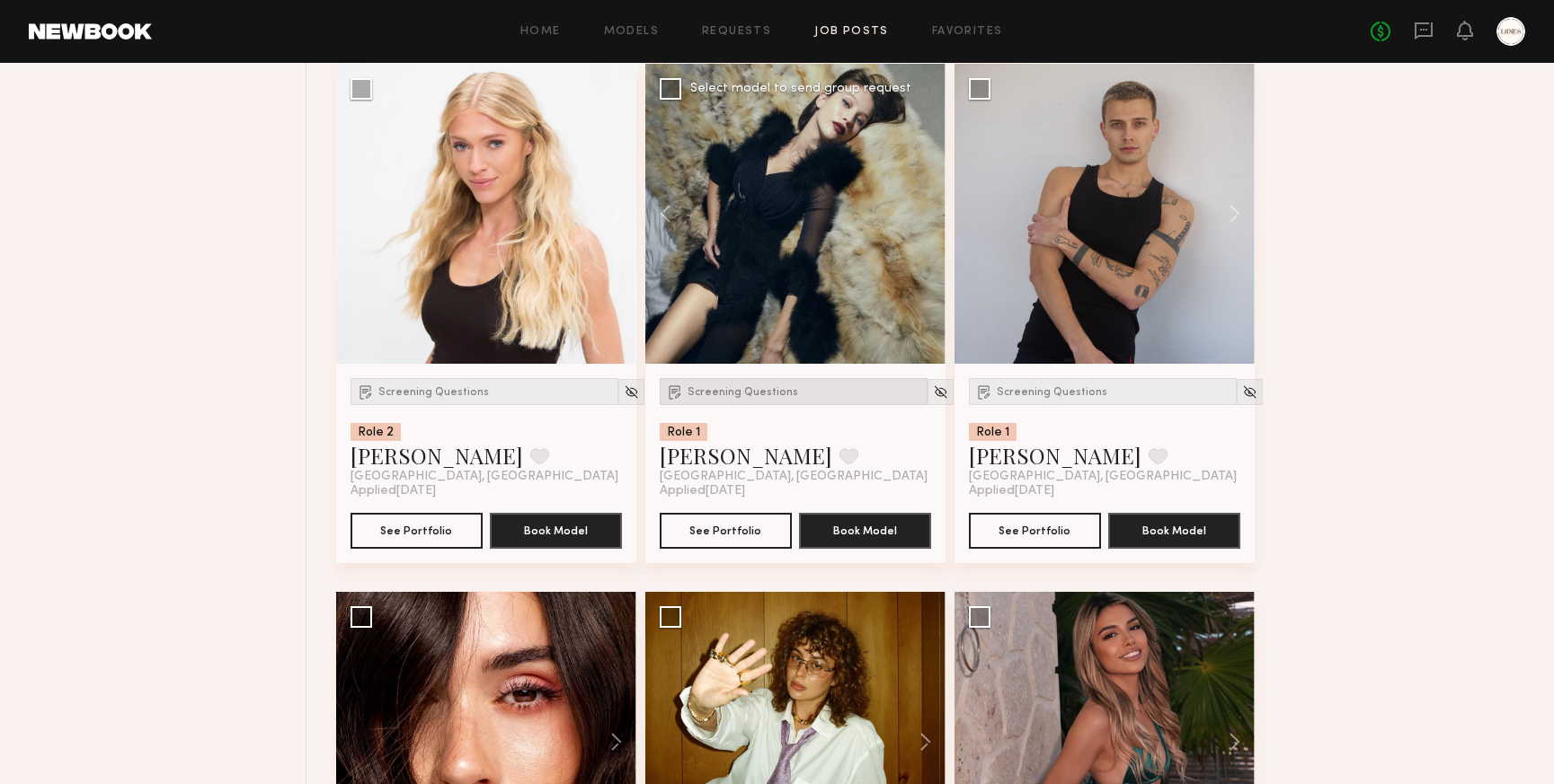
click at [759, 394] on span "Screening Questions" at bounding box center [743, 392] width 111 height 11
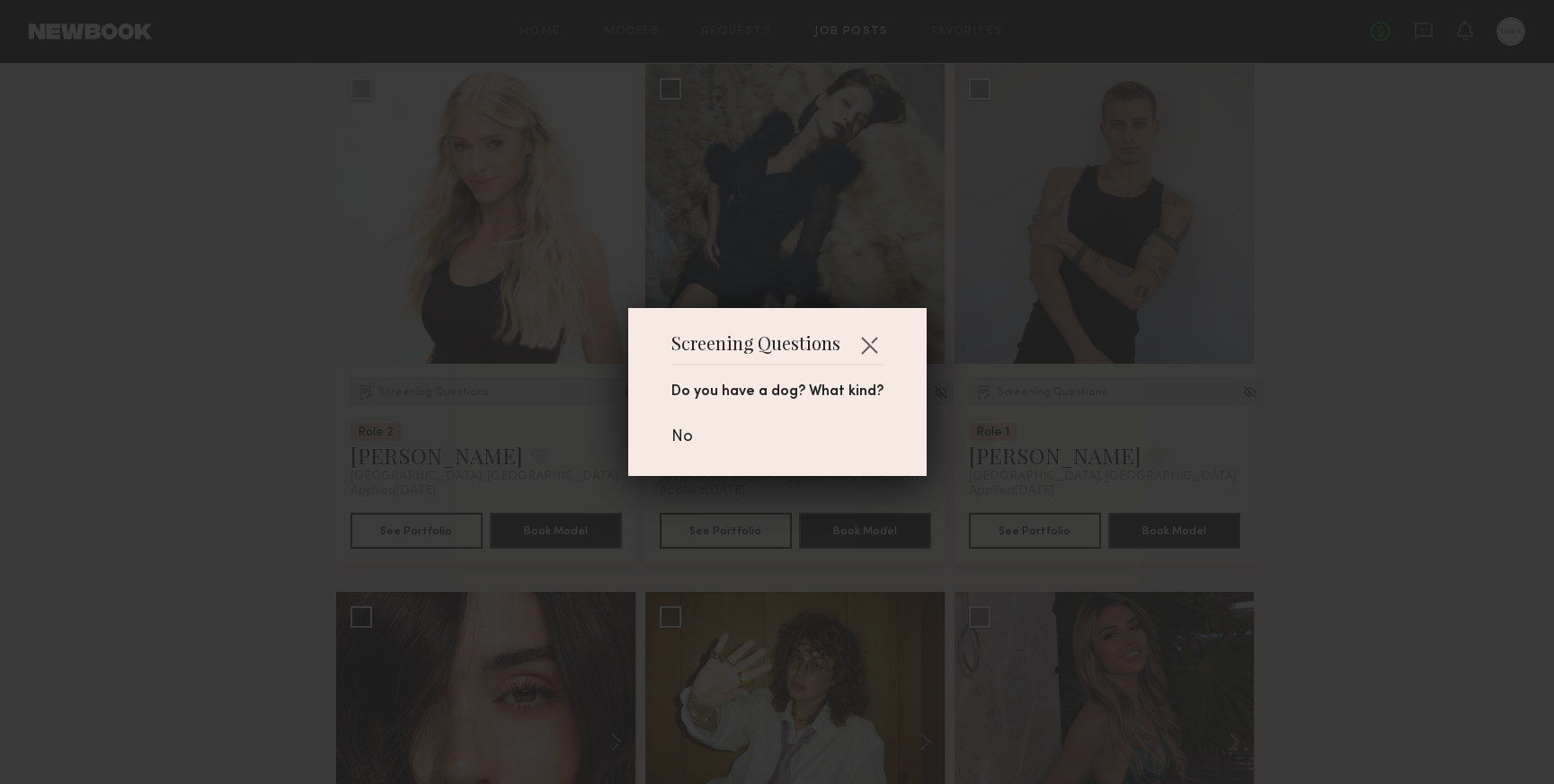
click at [974, 454] on div "Screening Questions Do you have a dog? What kind? No" at bounding box center [777, 392] width 1554 height 784
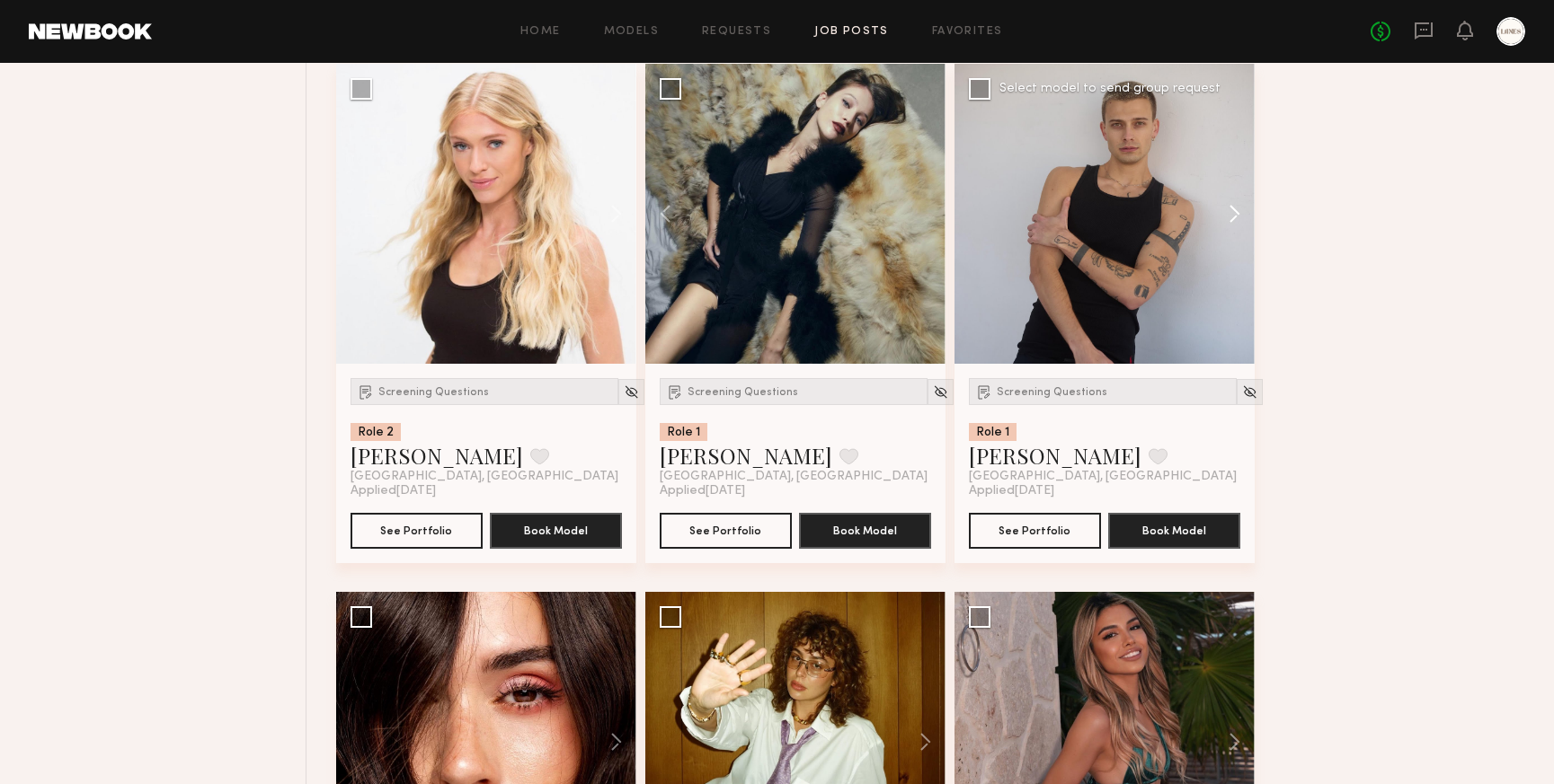
click at [1232, 217] on button at bounding box center [1226, 213] width 58 height 300
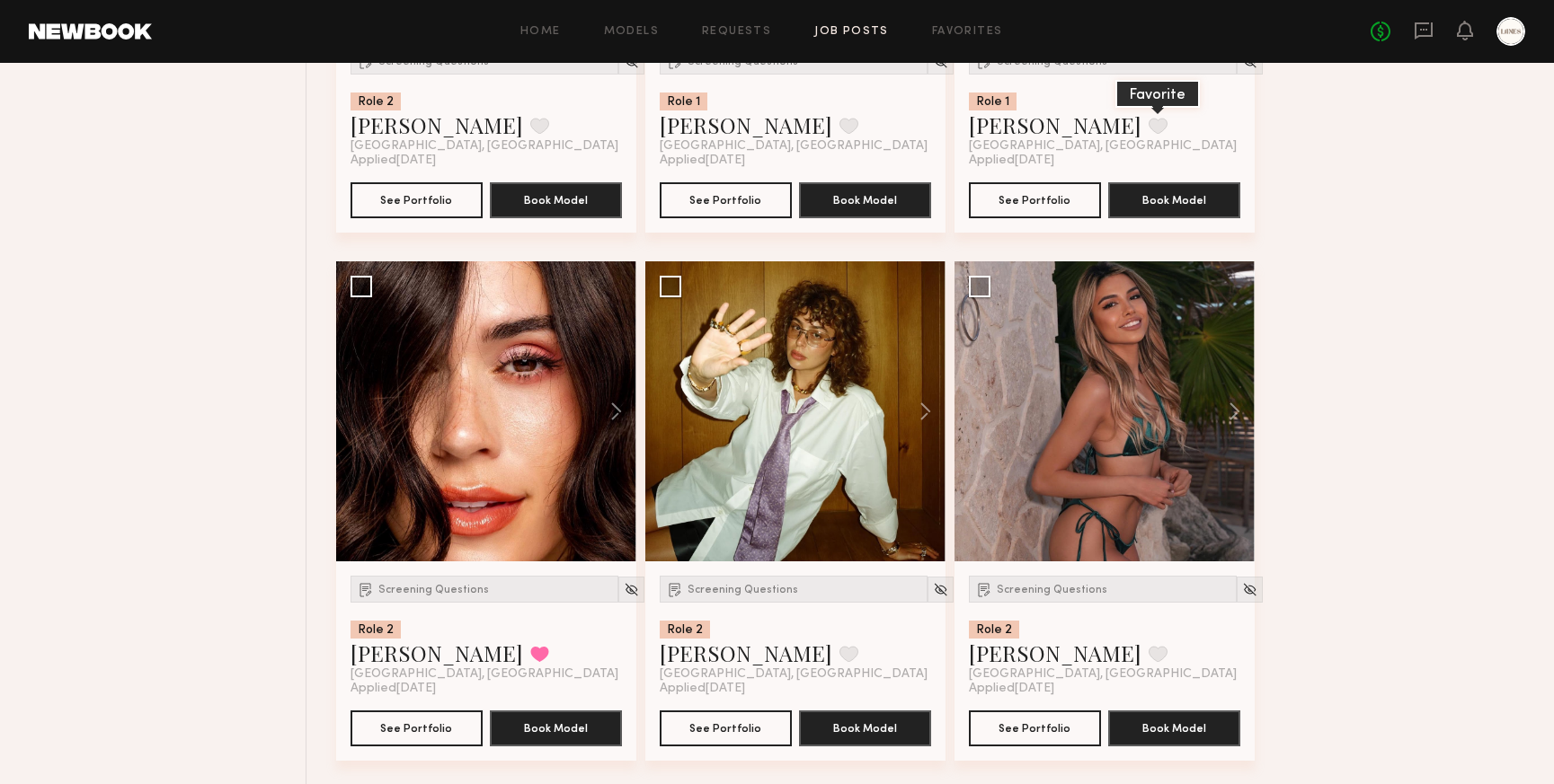
scroll to position [2673, 0]
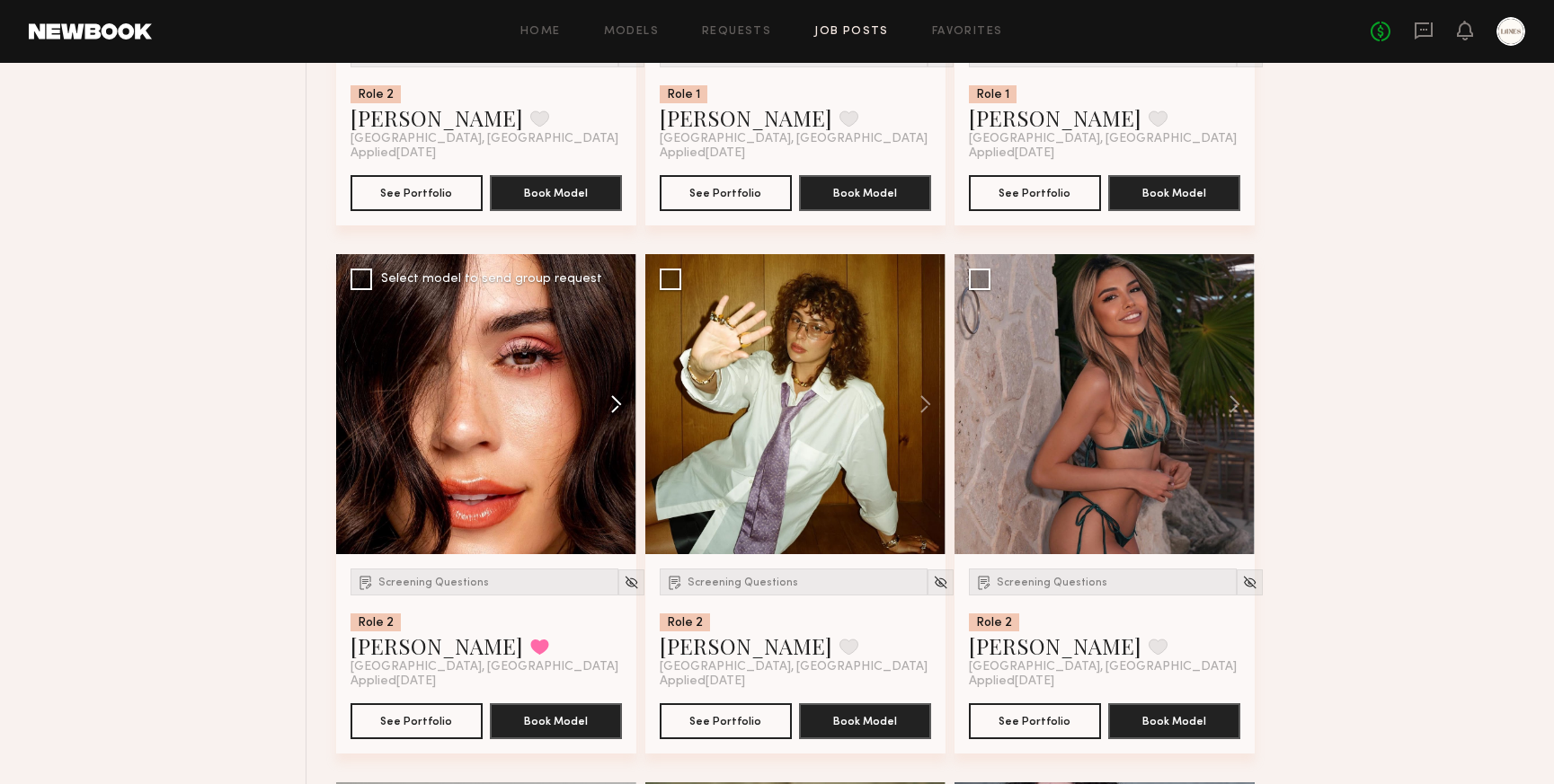
click at [616, 413] on button at bounding box center [608, 403] width 58 height 300
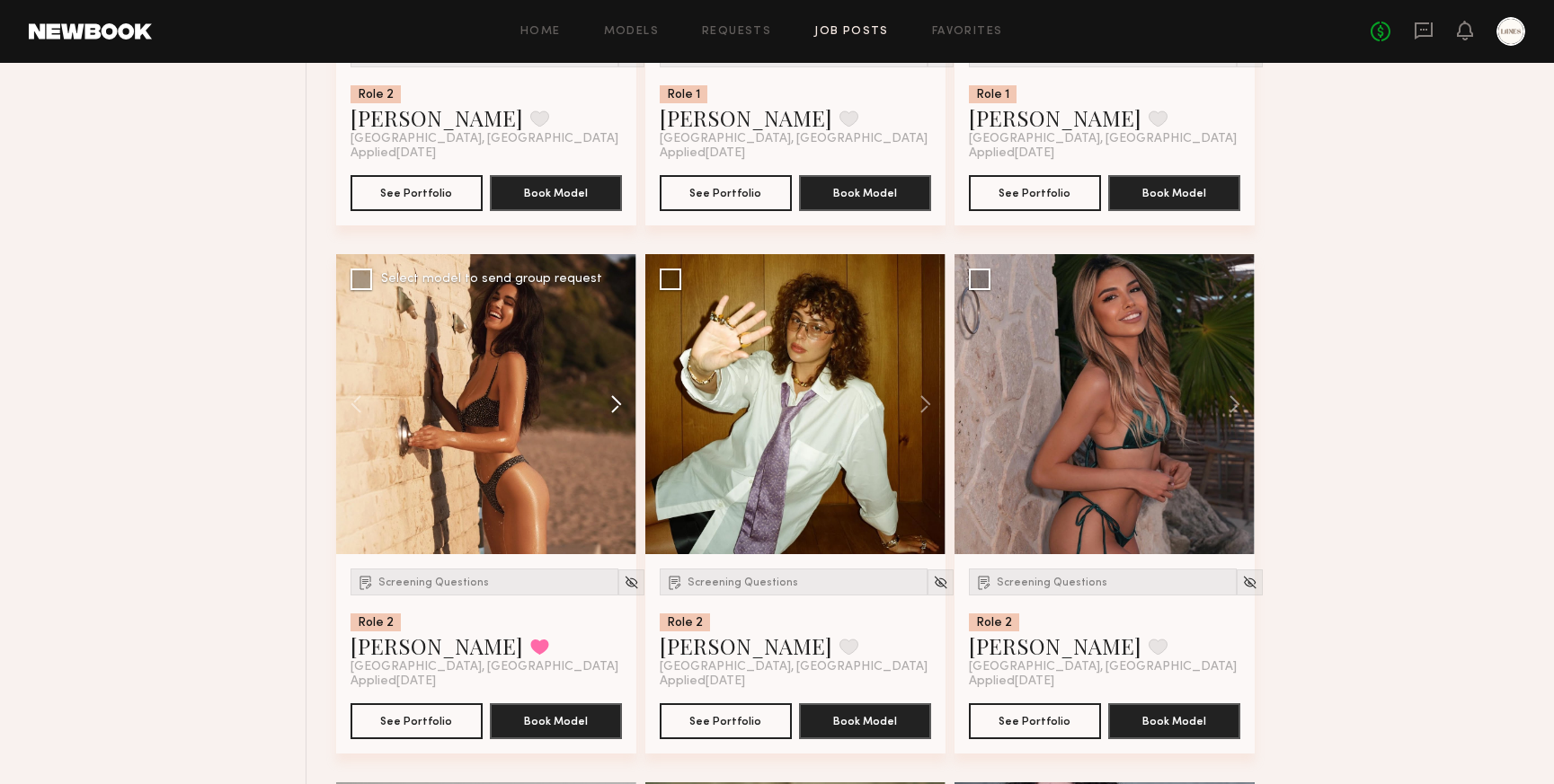
click at [616, 413] on button at bounding box center [608, 403] width 58 height 300
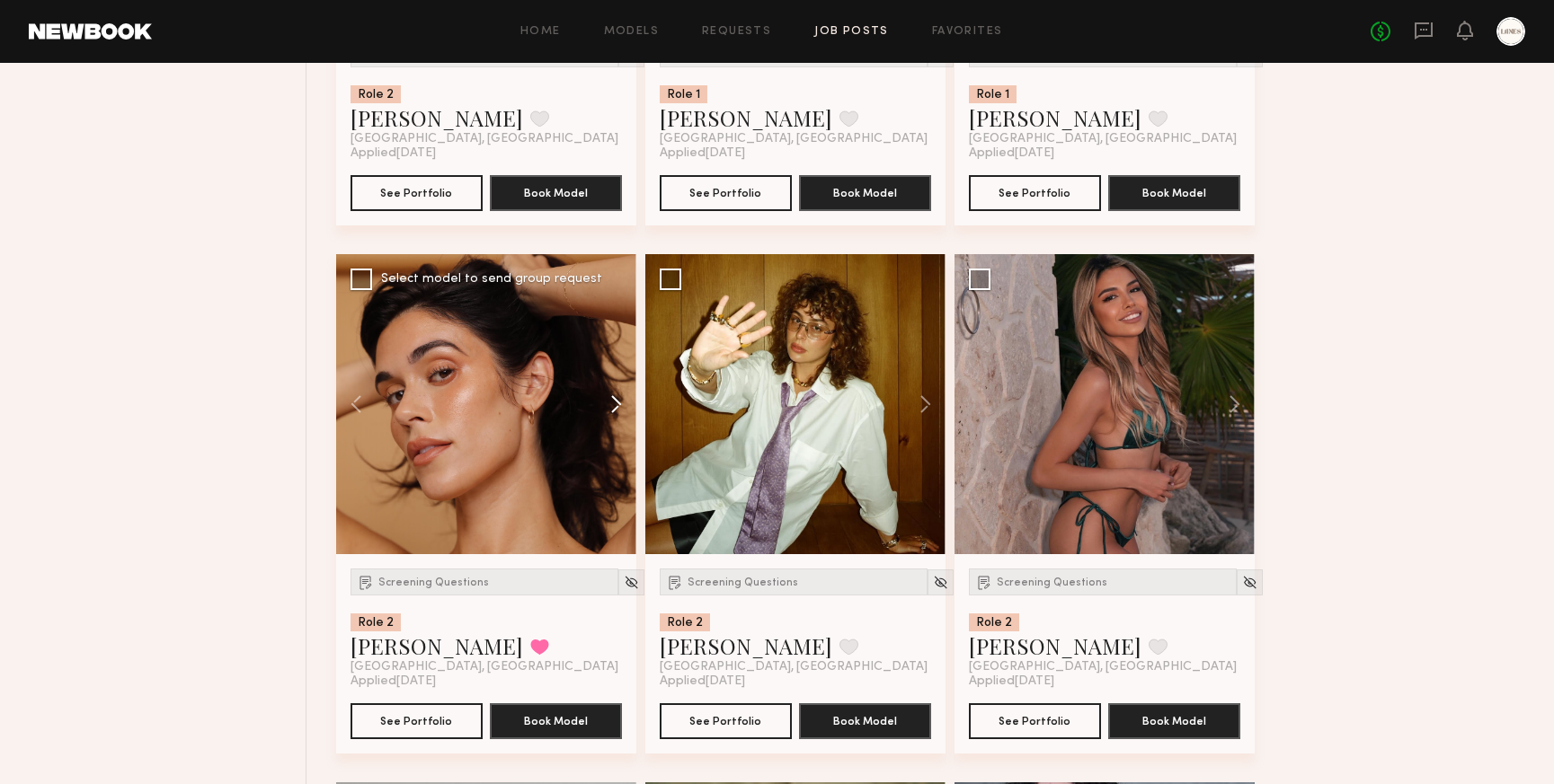
click at [616, 413] on button at bounding box center [608, 403] width 58 height 300
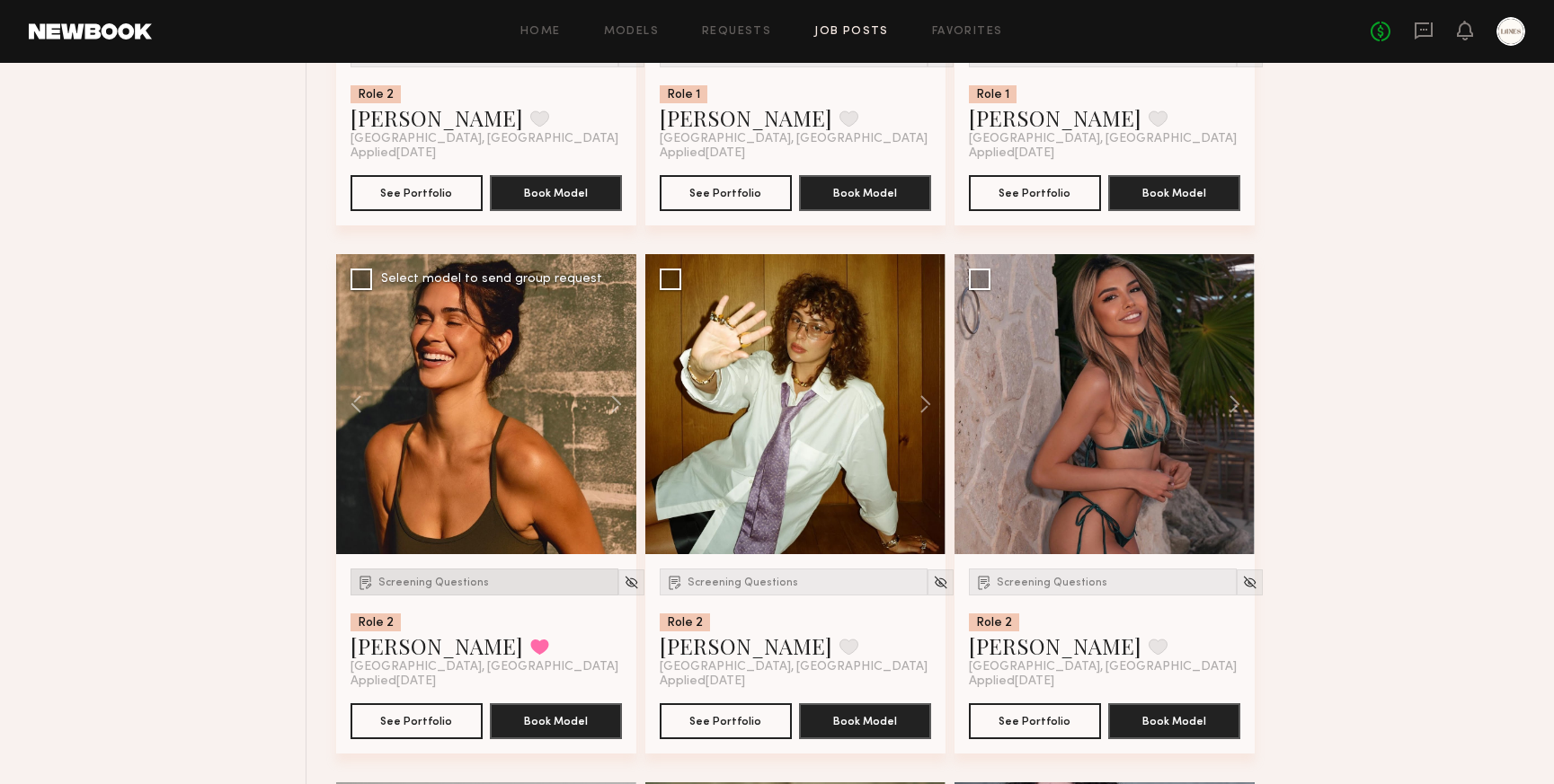
click at [425, 579] on div "Screening Questions" at bounding box center [484, 582] width 268 height 27
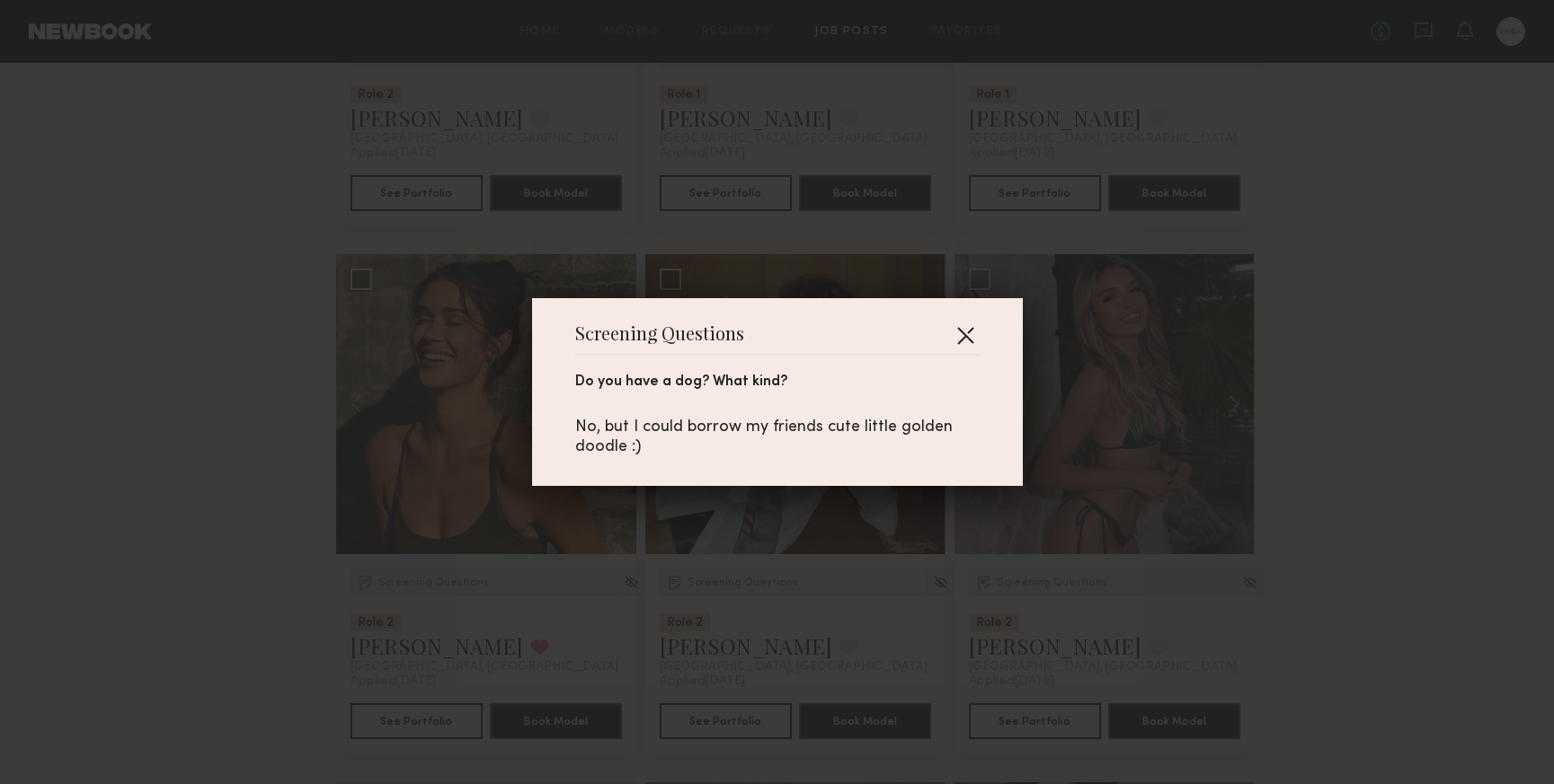
click at [966, 333] on button "button" at bounding box center [965, 335] width 29 height 29
